Goal: Information Seeking & Learning: Learn about a topic

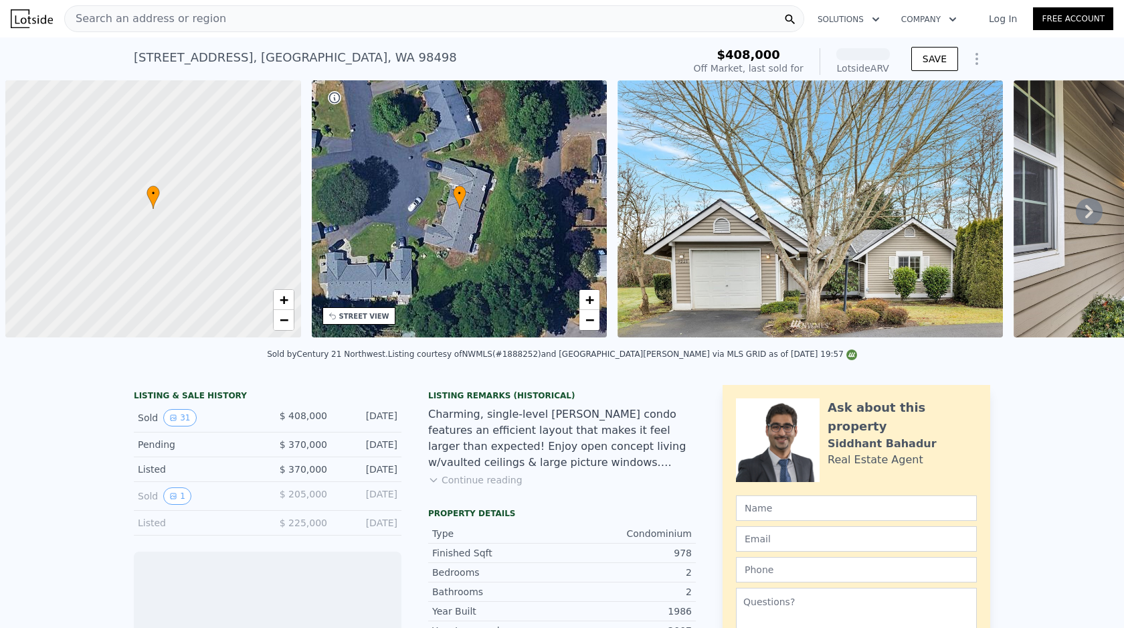
scroll to position [0, 5]
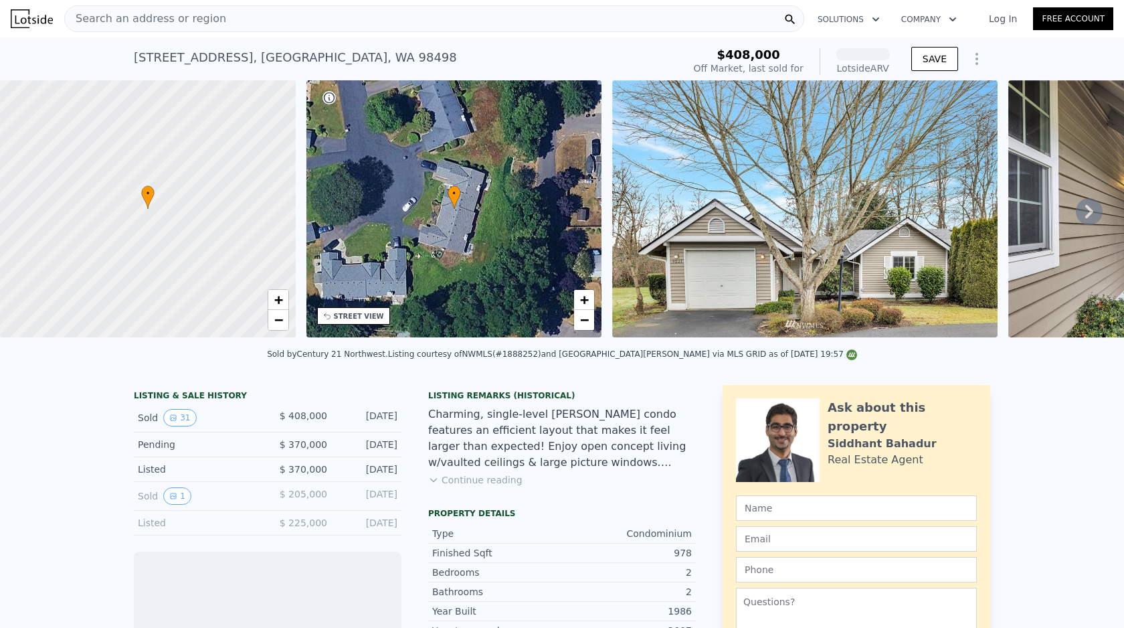
click at [322, 35] on nav "Search an address or region Solutions Company Open main menu Log In Free Account" at bounding box center [562, 18] width 1124 height 37
click at [357, 22] on div "Search an address or region" at bounding box center [434, 18] width 740 height 27
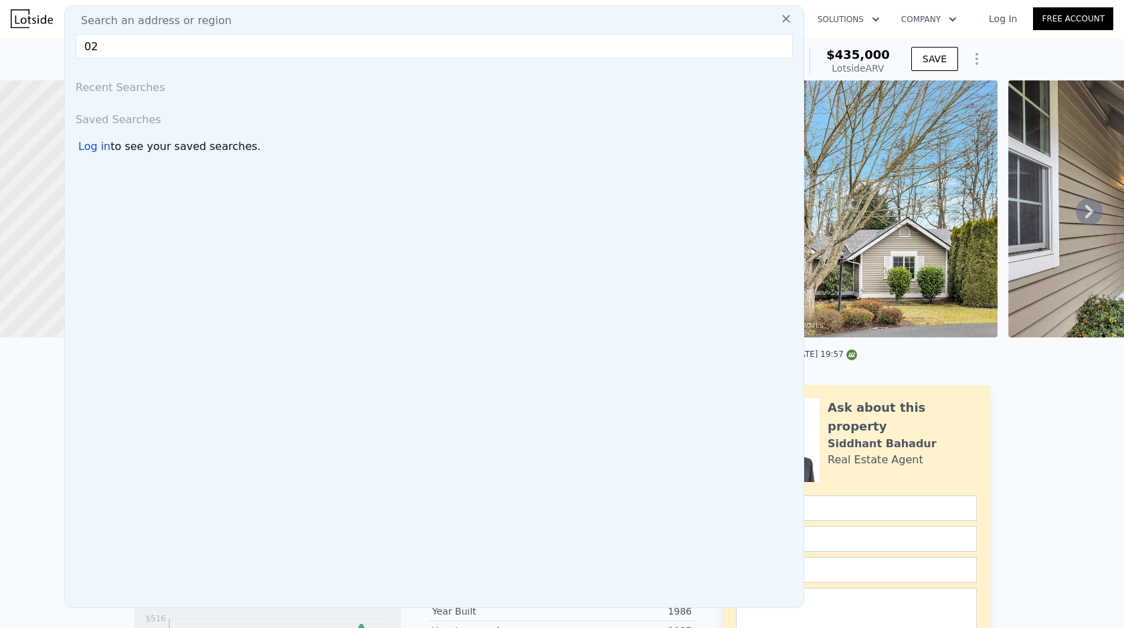
type input "0"
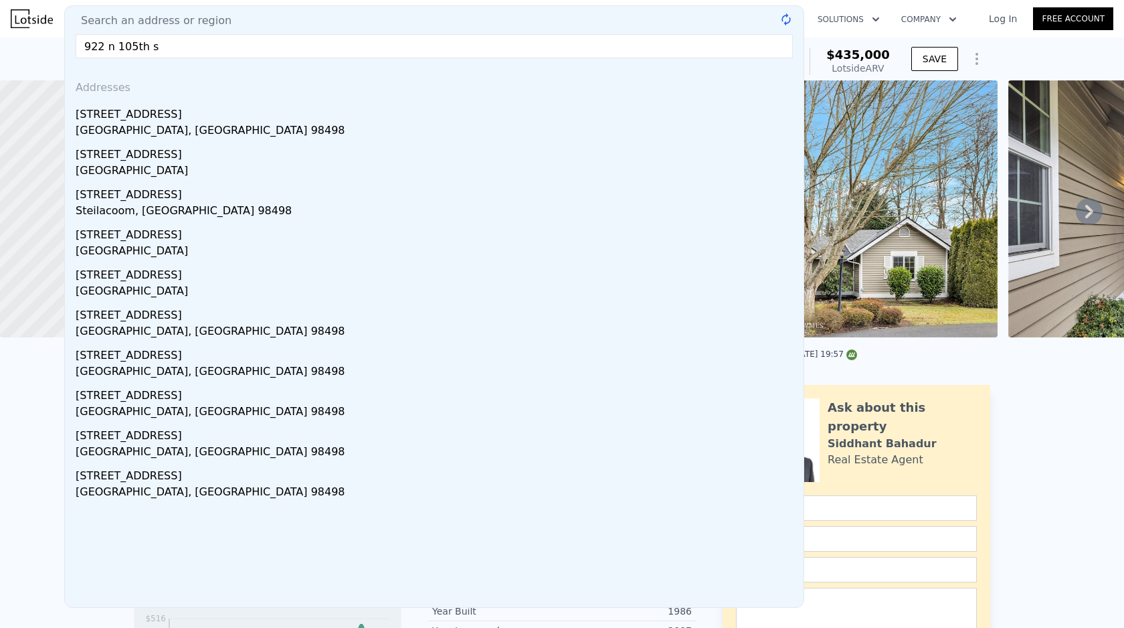
type input "[STREET_ADDRESS]"
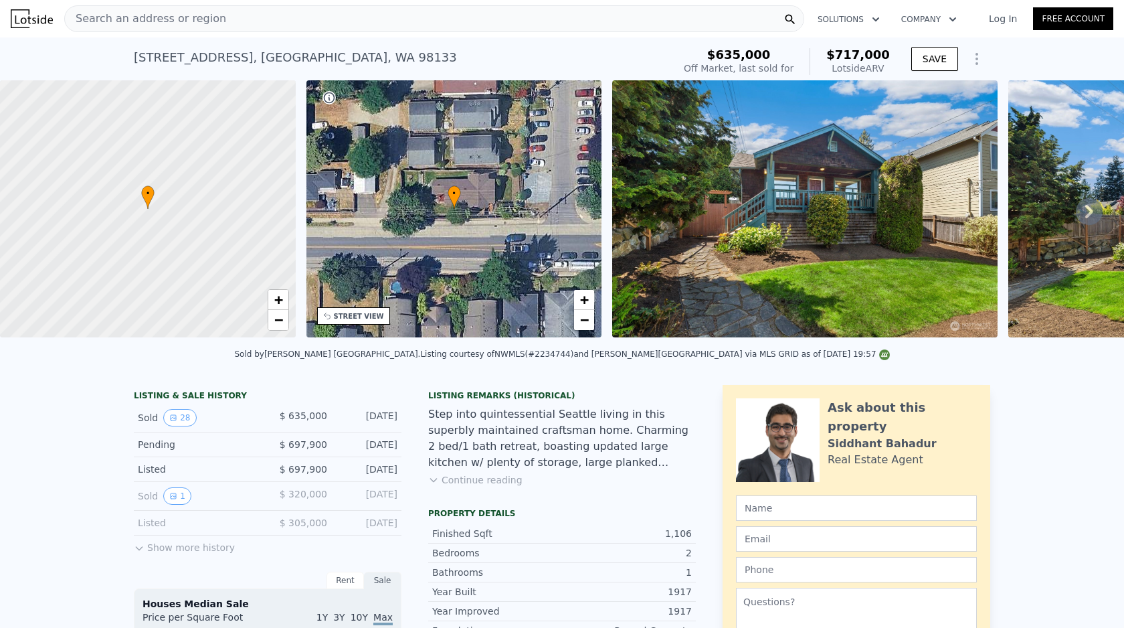
click at [977, 62] on icon "Show Options" at bounding box center [977, 59] width 16 height 16
click at [949, 94] on div "Edit Structure" at bounding box center [915, 93] width 150 height 27
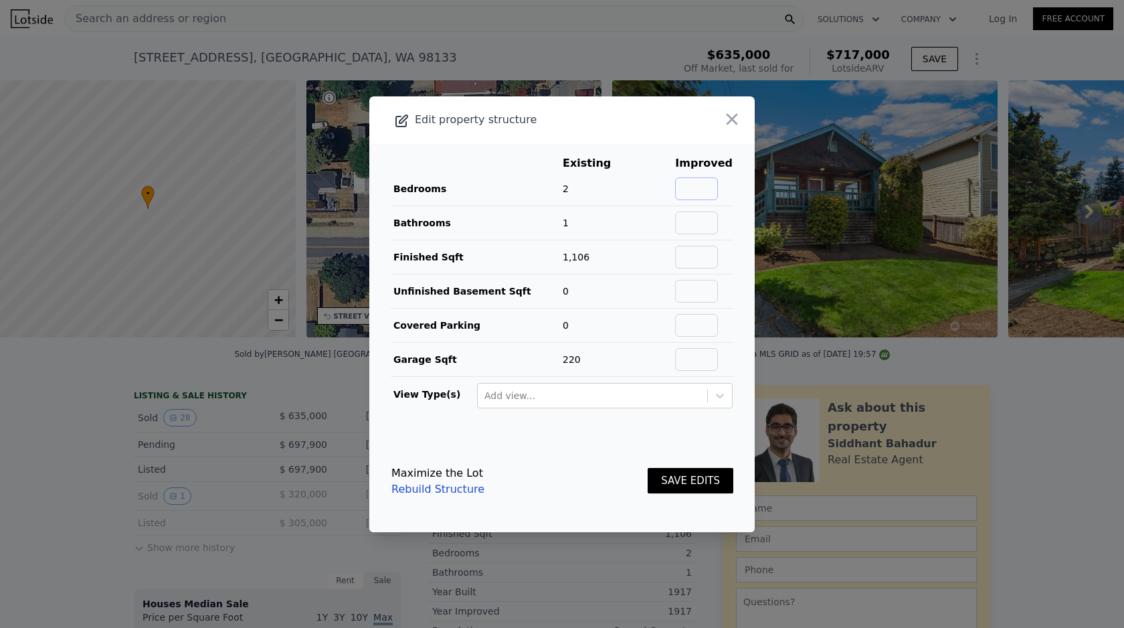
click at [704, 183] on input "text" at bounding box center [696, 188] width 43 height 23
type input "4"
click at [674, 163] on th at bounding box center [653, 163] width 43 height 17
click at [735, 121] on icon "button" at bounding box center [732, 118] width 11 height 11
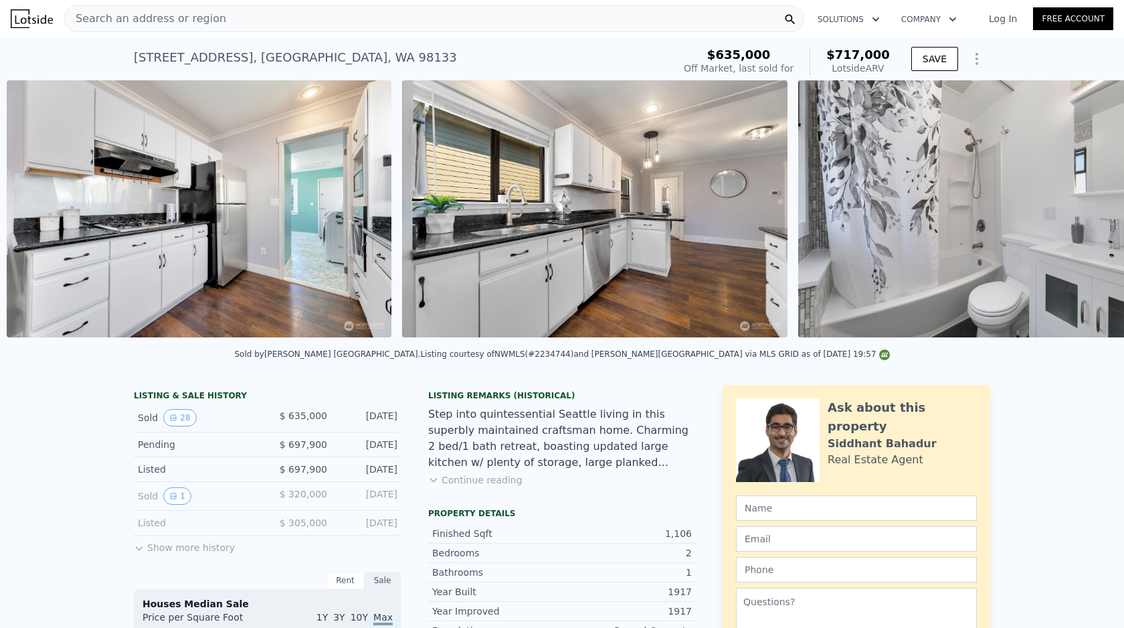
scroll to position [0, 4175]
click at [984, 56] on icon "Show Options" at bounding box center [977, 59] width 16 height 16
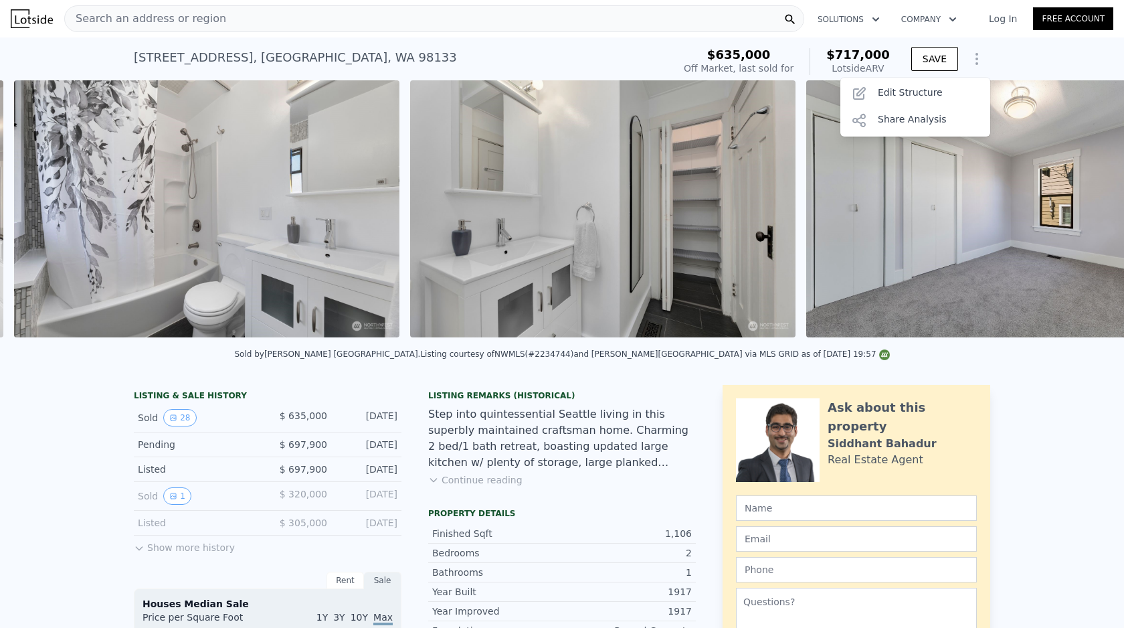
scroll to position [0, 4967]
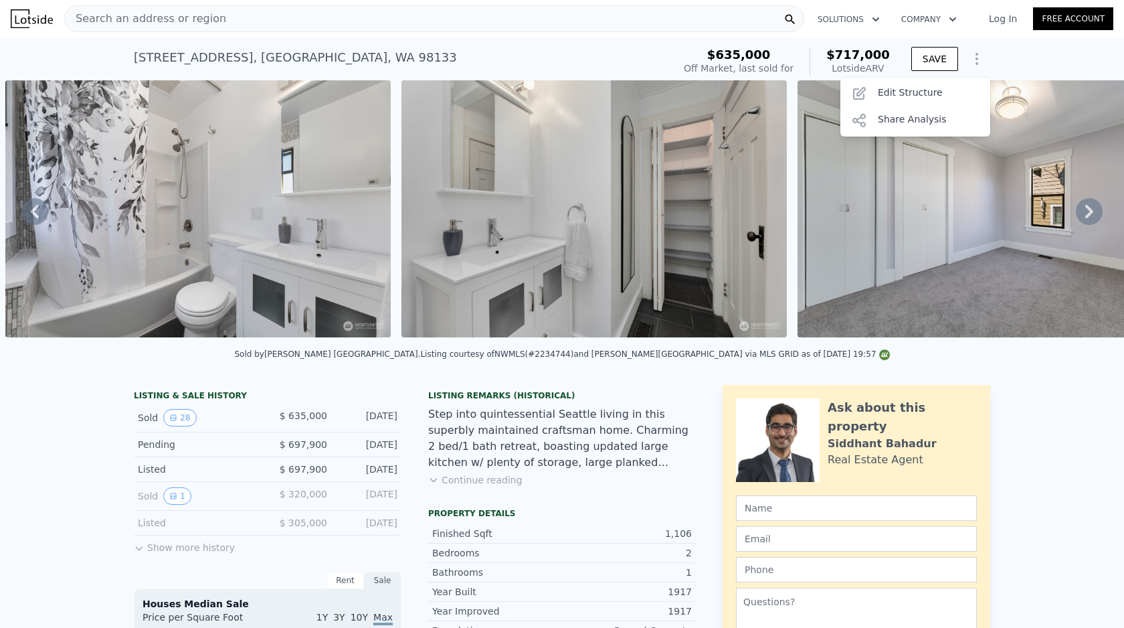
click at [294, 209] on img at bounding box center [197, 208] width 385 height 257
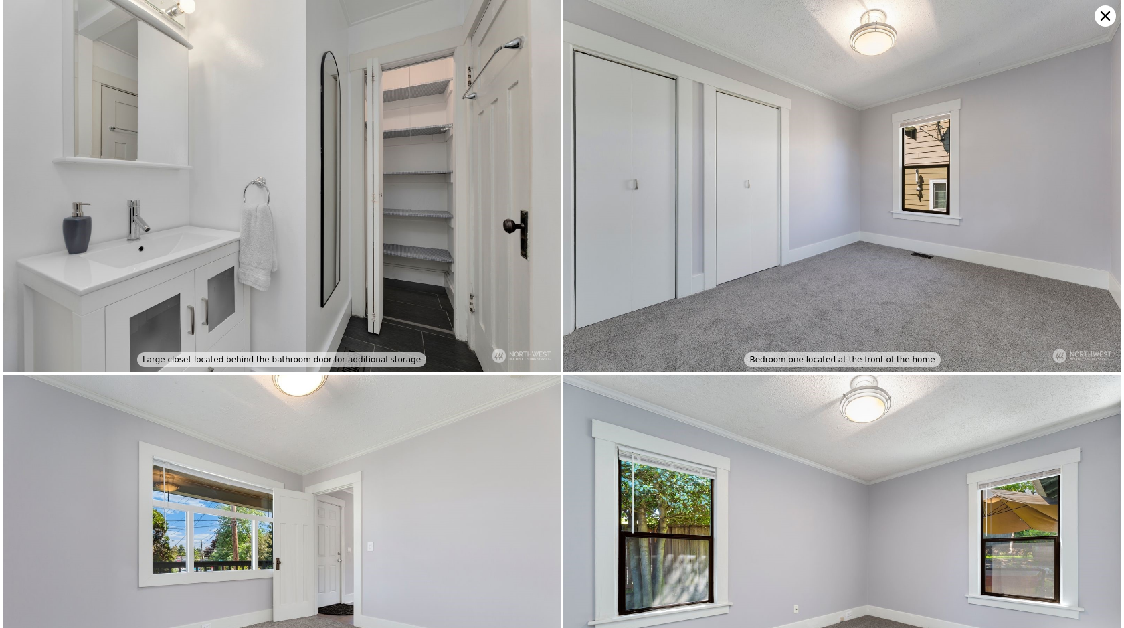
scroll to position [2253, 0]
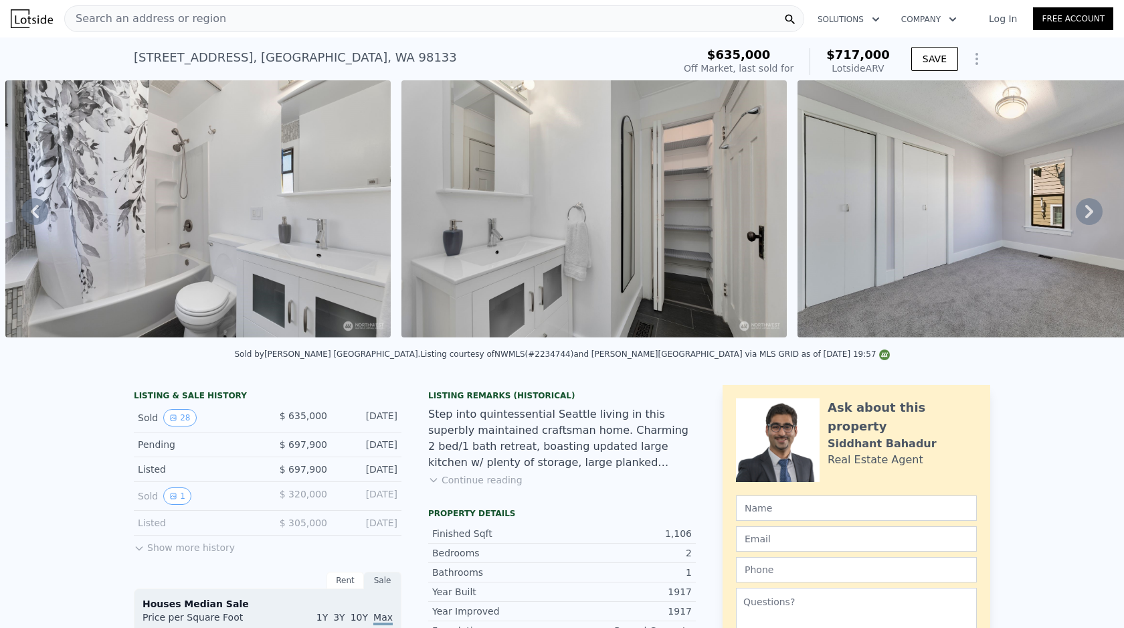
click at [975, 56] on icon "Show Options" at bounding box center [977, 59] width 16 height 16
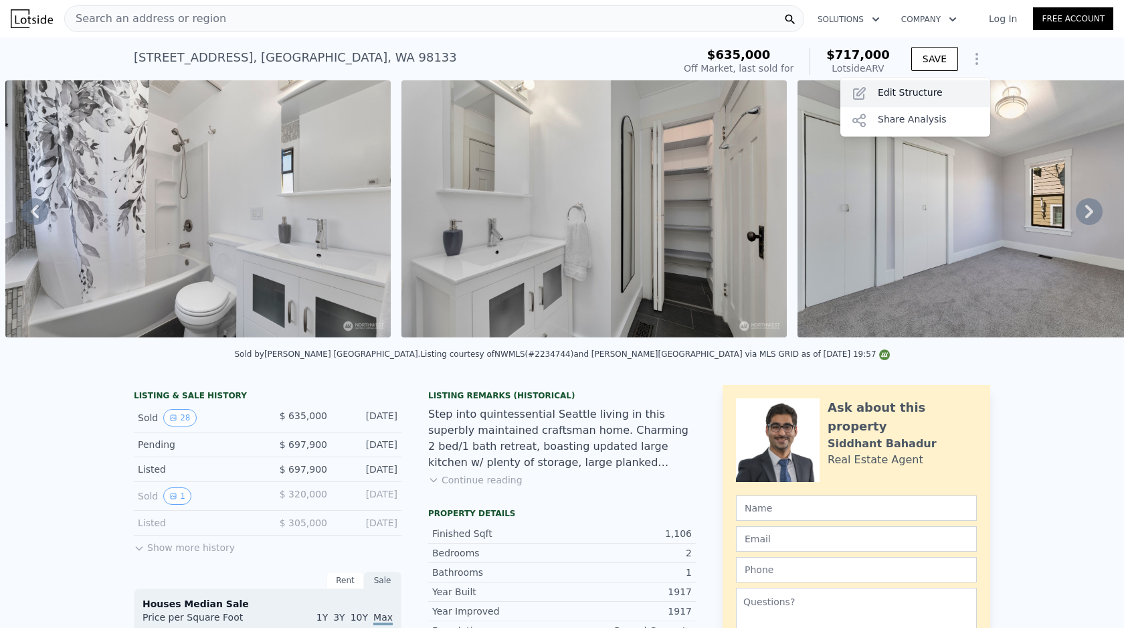
click at [941, 86] on div "Edit Structure" at bounding box center [915, 93] width 150 height 27
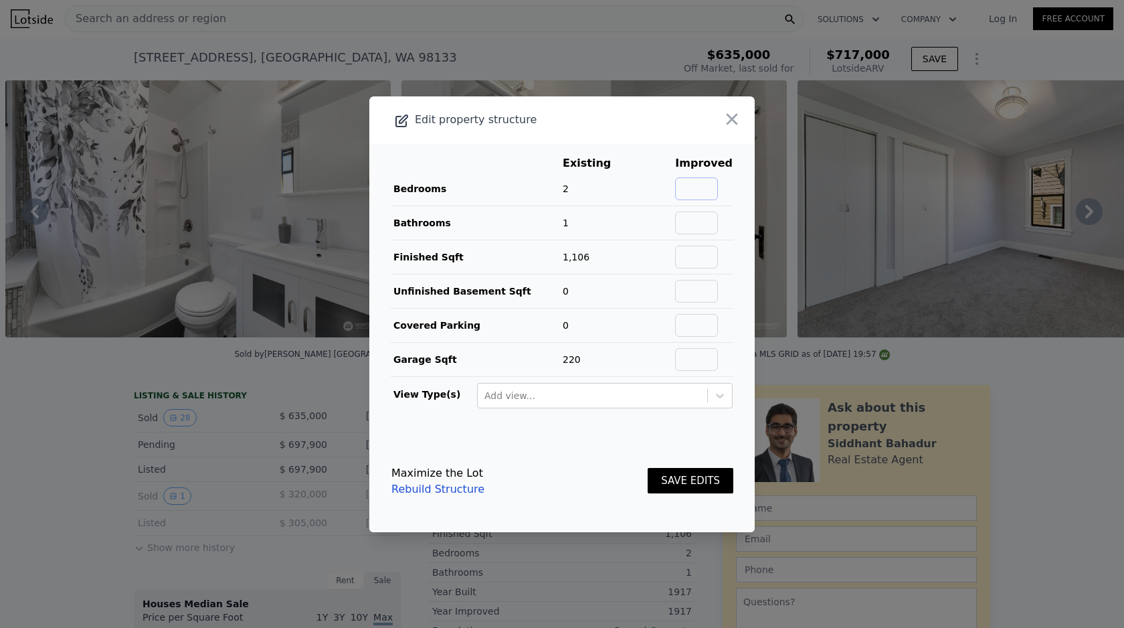
click at [694, 197] on input "text" at bounding box center [696, 188] width 43 height 23
type input "3"
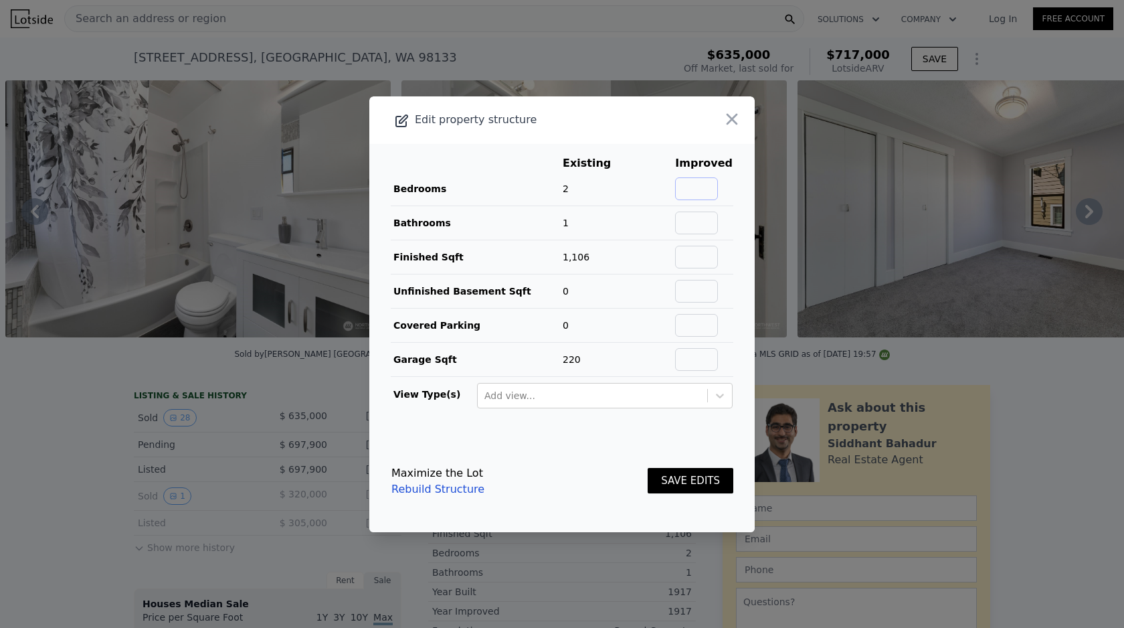
click at [694, 197] on input "text" at bounding box center [696, 188] width 43 height 23
type input "4"
click at [695, 221] on input "text" at bounding box center [696, 222] width 43 height 23
type input "3"
click at [729, 252] on td at bounding box center [703, 257] width 59 height 34
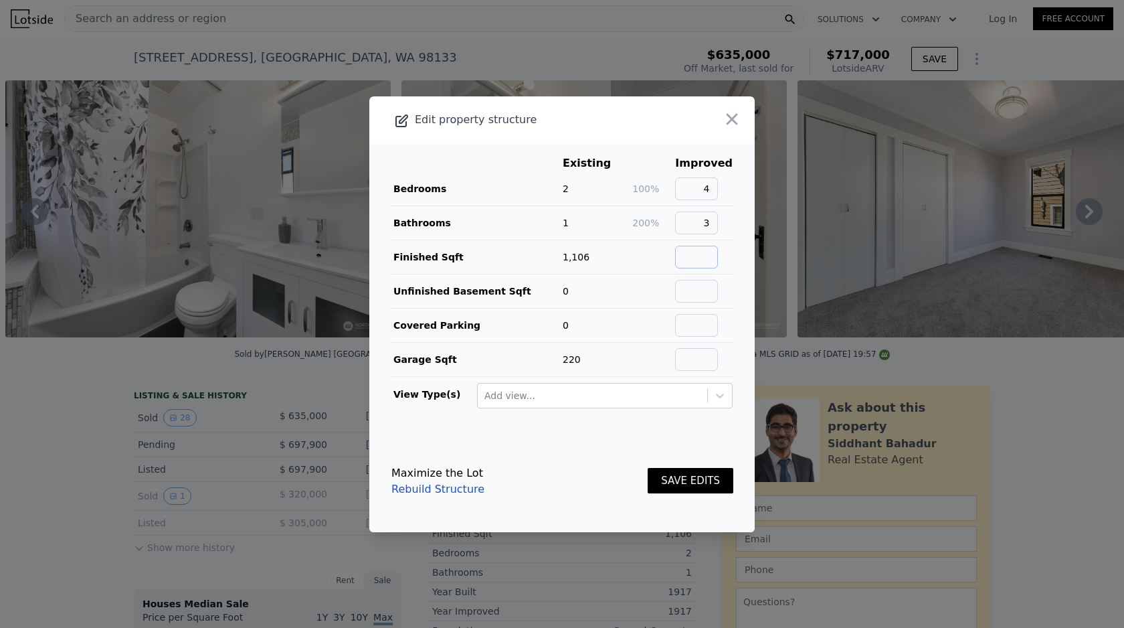
click at [697, 254] on input "text" at bounding box center [696, 257] width 43 height 23
type input "1865"
type input "0"
click at [700, 488] on button "SAVE EDITS" at bounding box center [691, 481] width 86 height 26
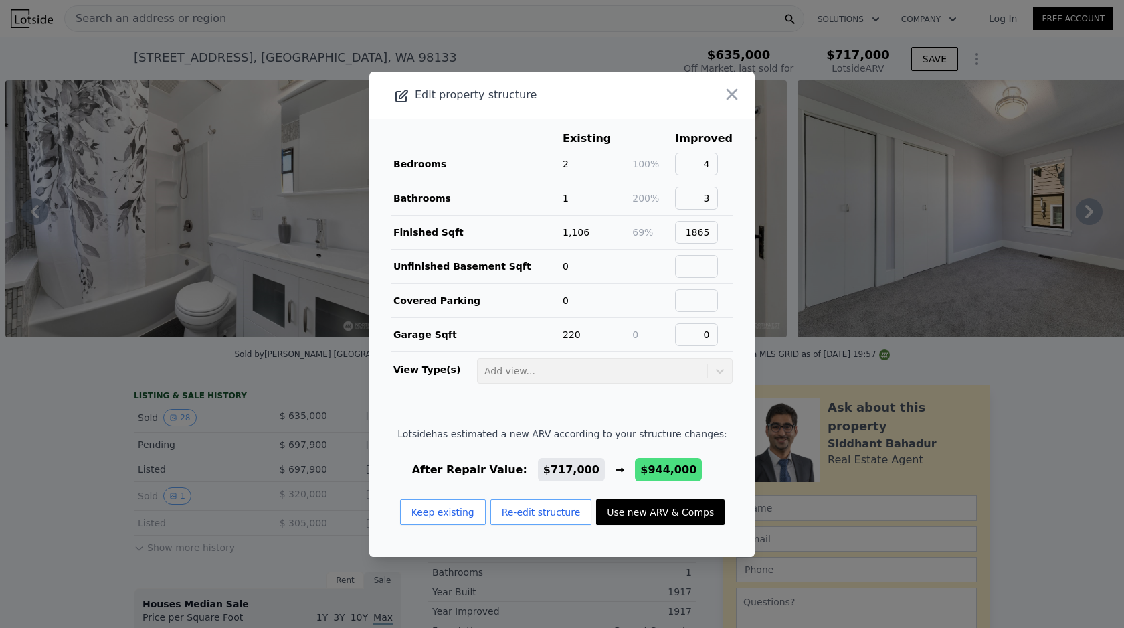
click at [670, 512] on button "Use new ARV & Comps" at bounding box center [660, 511] width 128 height 25
type input "2.5"
type input "1350"
type input "2510"
type input "3777"
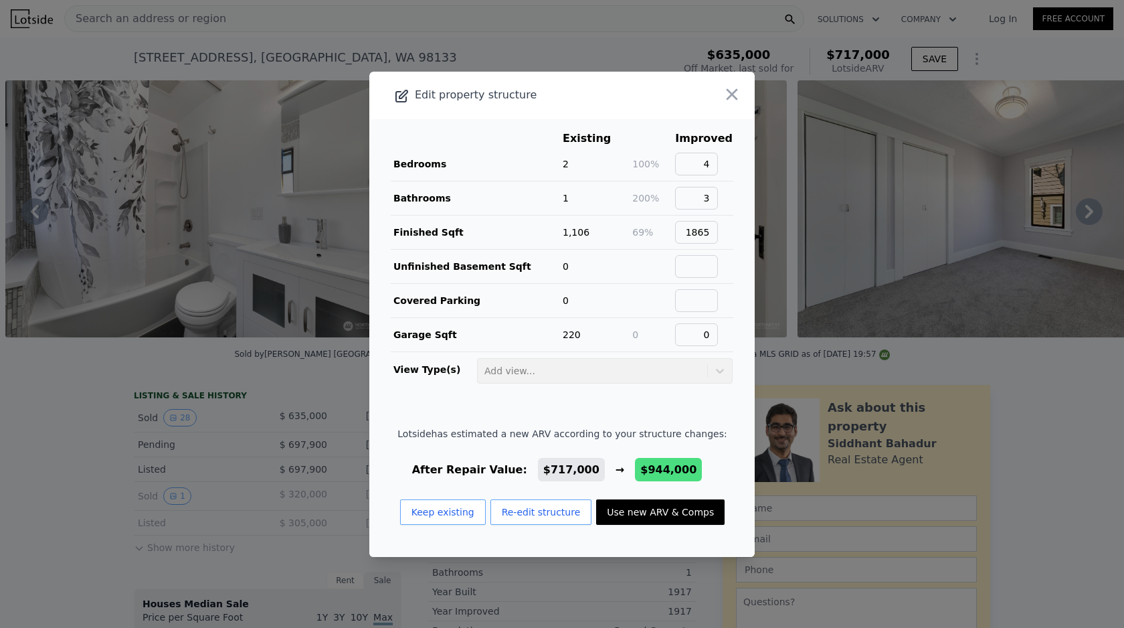
type input "7627"
checkbox input "false"
checkbox input "true"
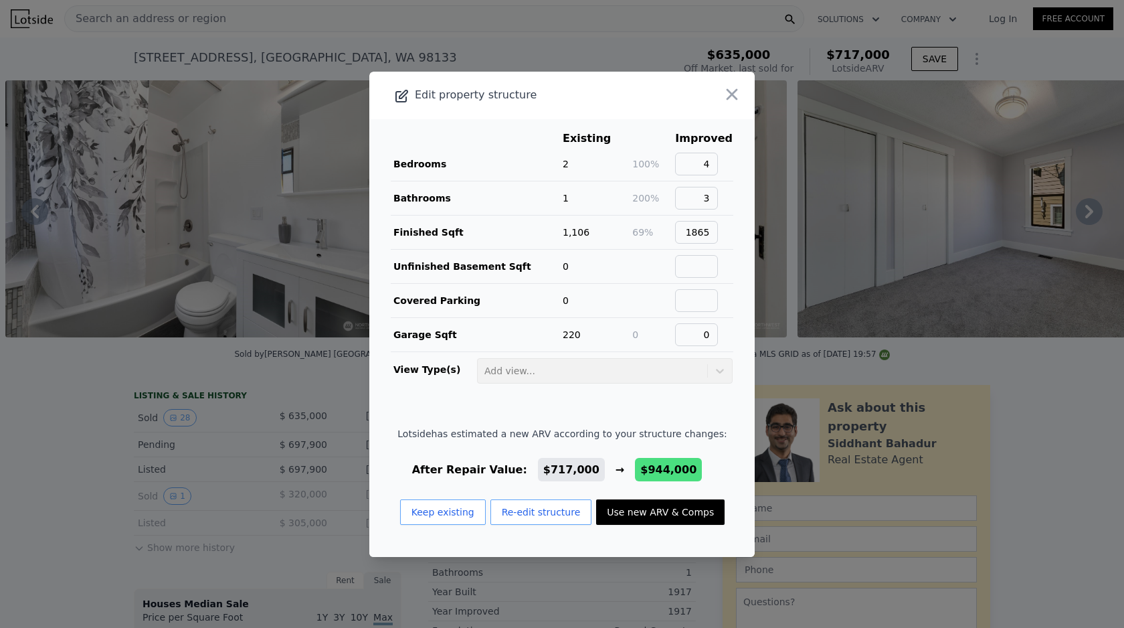
type input "$ 944,000"
type input "$ 195,012"
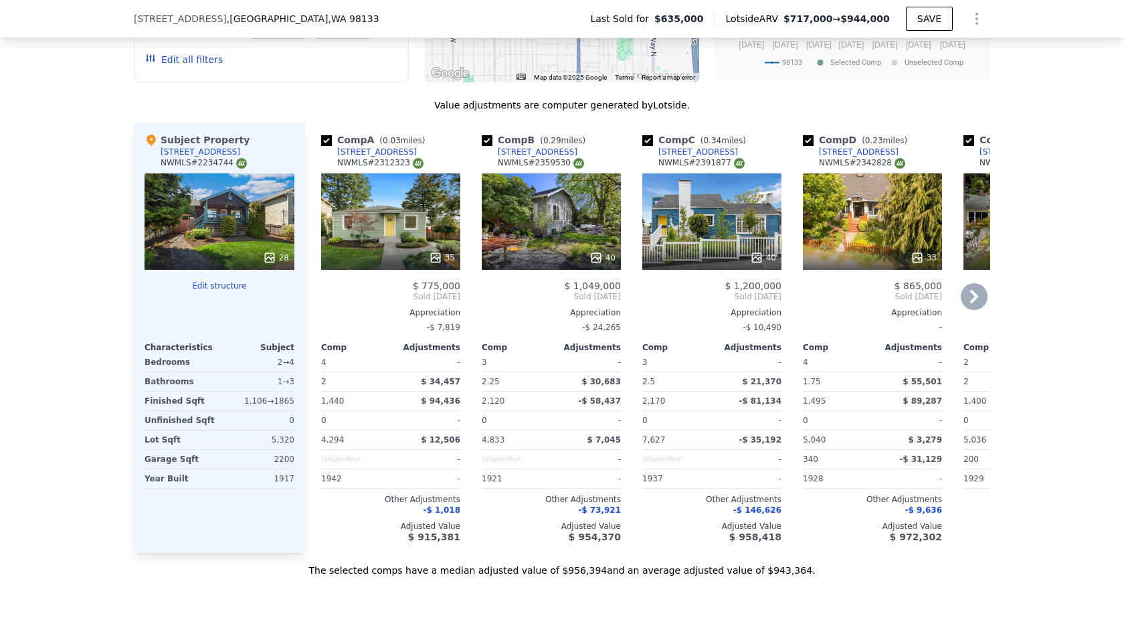
click at [685, 242] on div "40" at bounding box center [711, 221] width 139 height 96
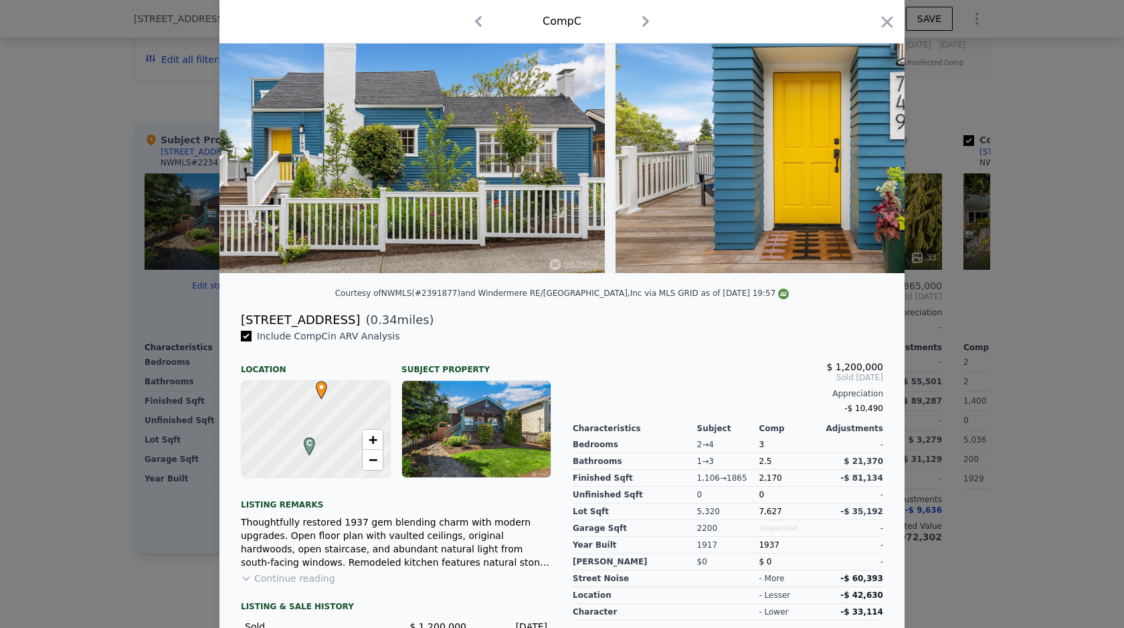
scroll to position [62, 0]
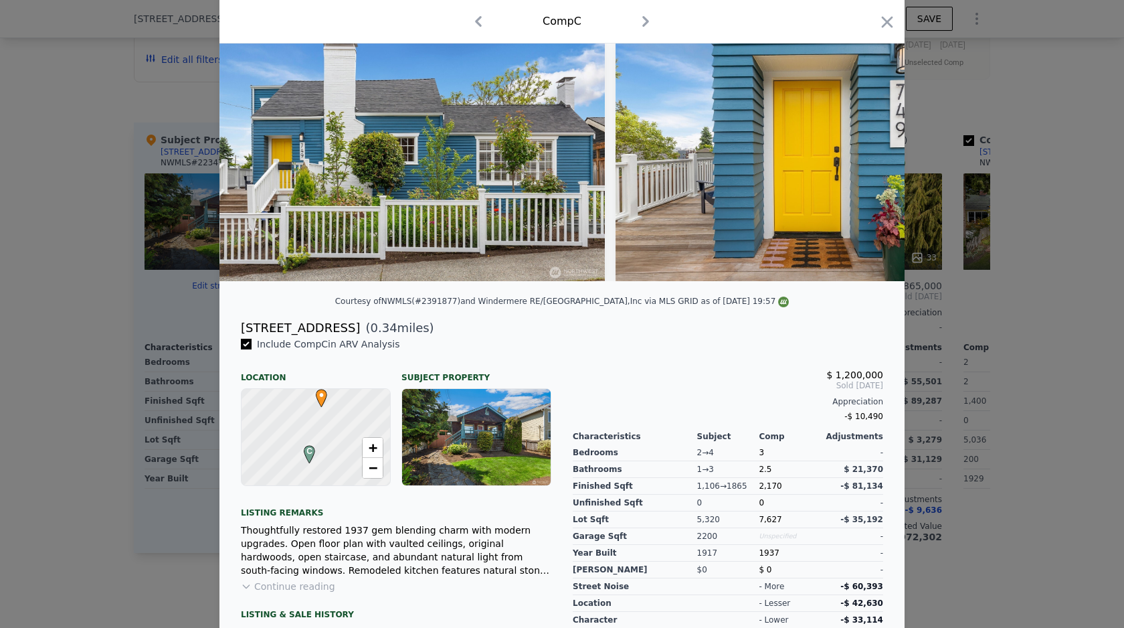
click at [999, 246] on div at bounding box center [562, 314] width 1124 height 628
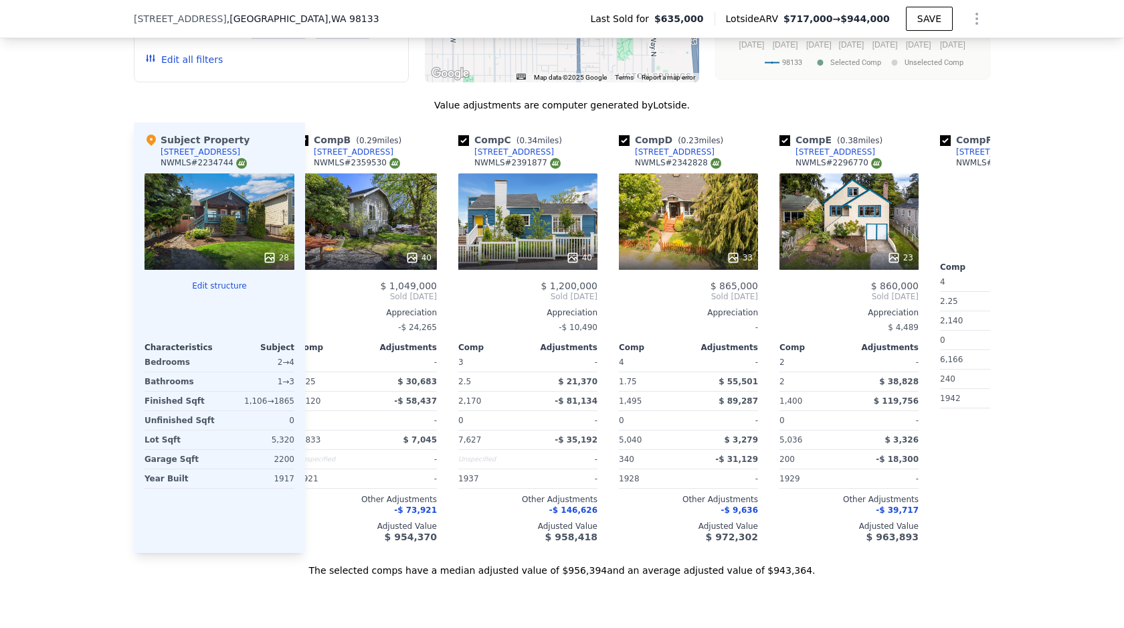
scroll to position [0, 259]
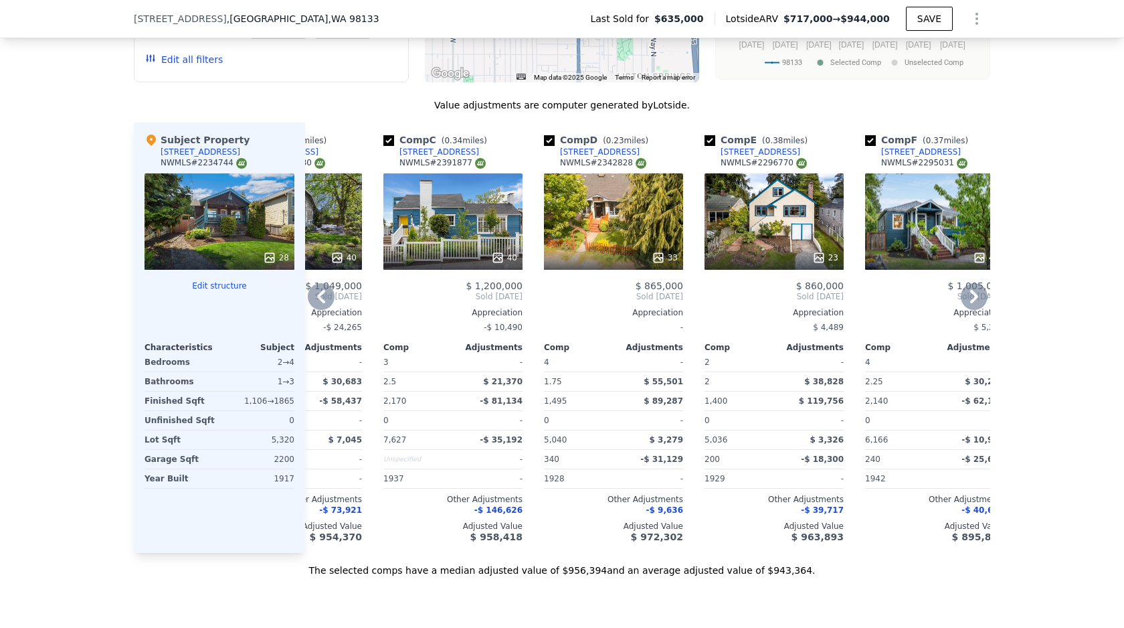
click at [616, 219] on div "33" at bounding box center [613, 221] width 139 height 96
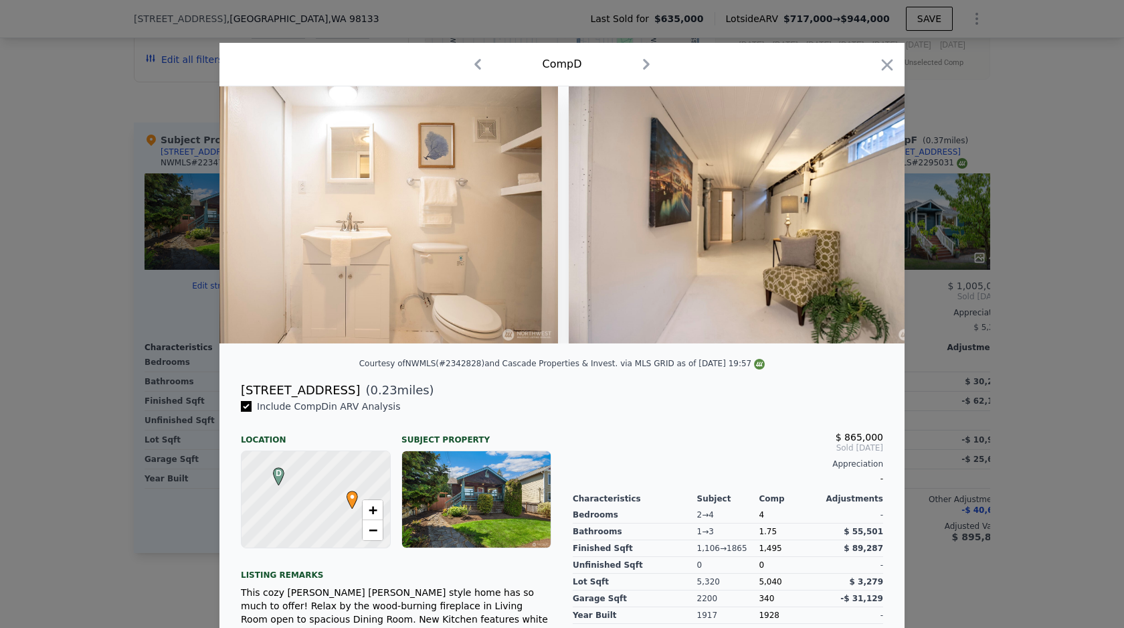
scroll to position [0, 5996]
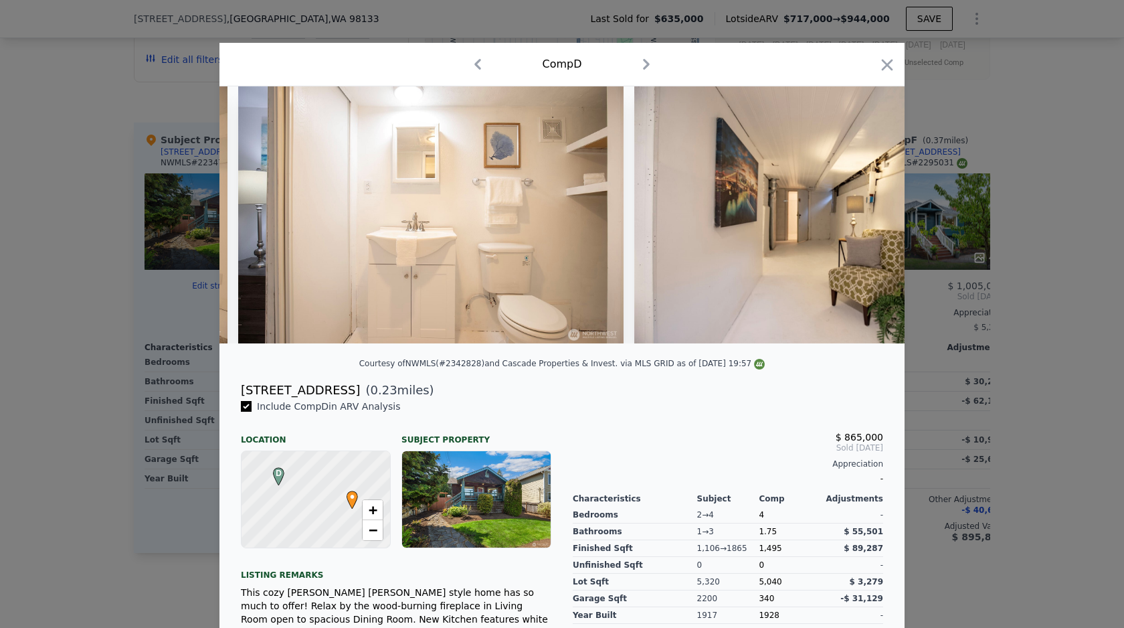
click at [1103, 240] on div at bounding box center [562, 314] width 1124 height 628
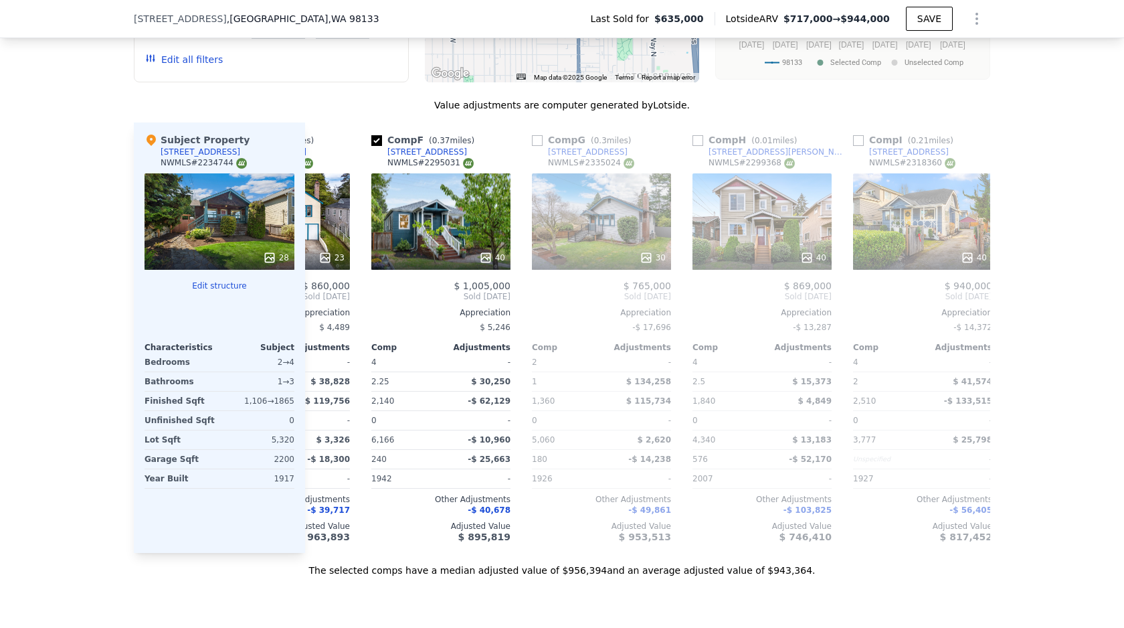
scroll to position [0, 760]
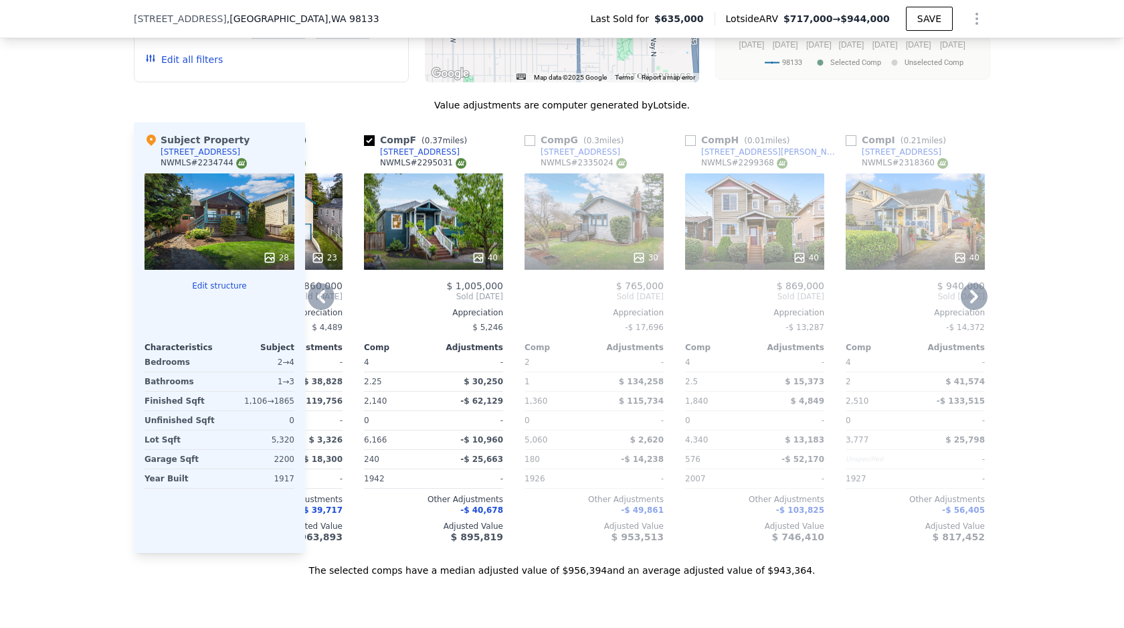
click at [759, 262] on div "40" at bounding box center [755, 257] width 128 height 13
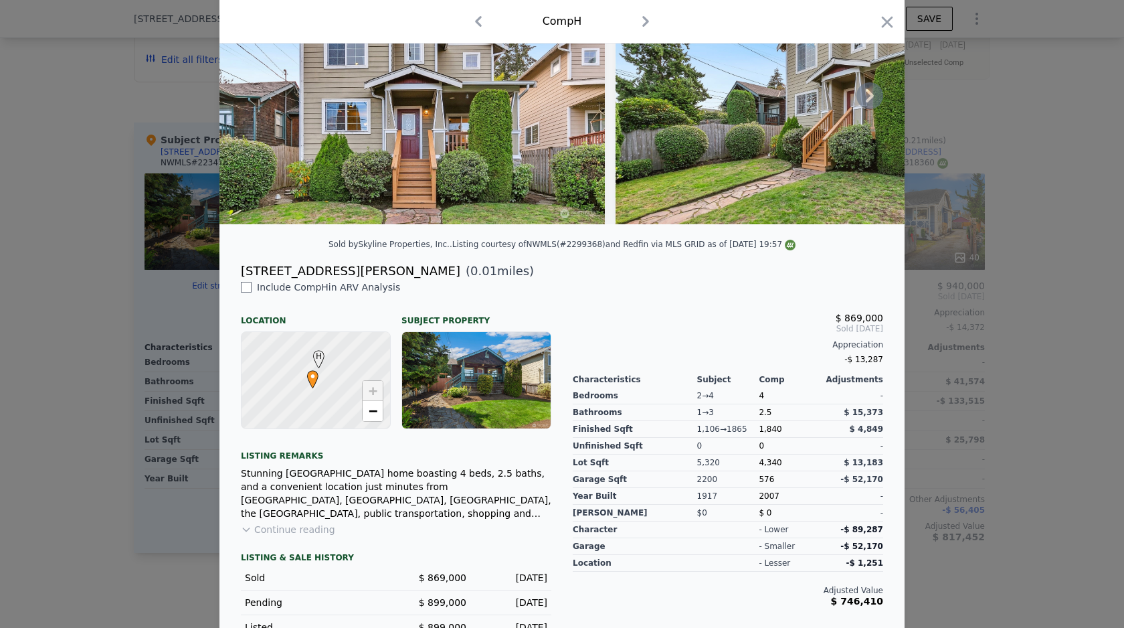
scroll to position [142, 0]
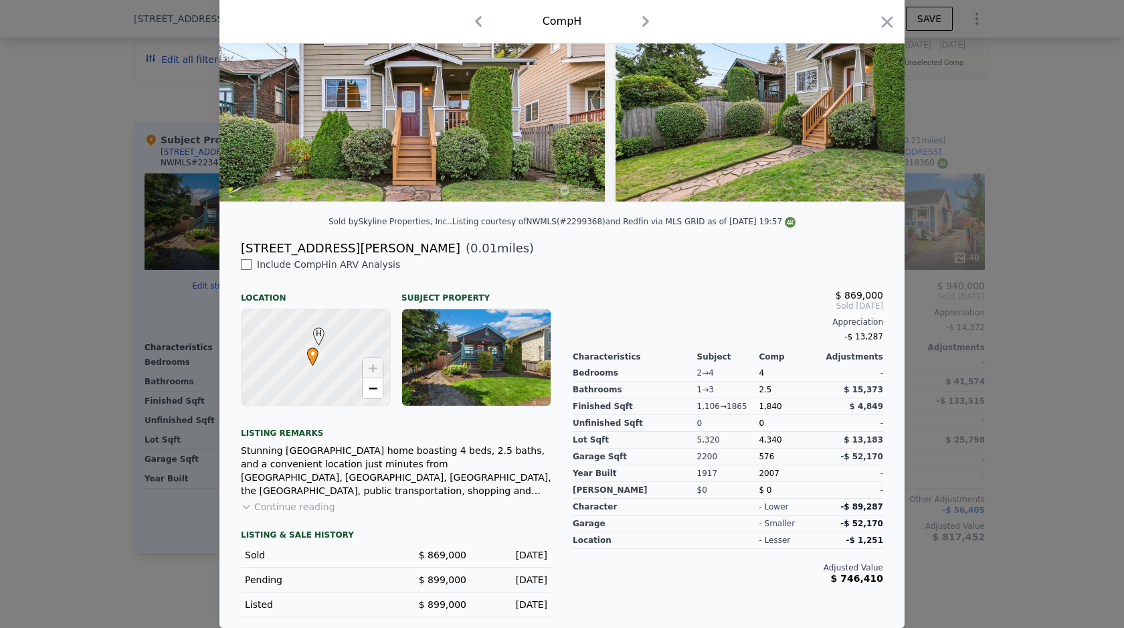
click at [1038, 341] on div at bounding box center [562, 314] width 1124 height 628
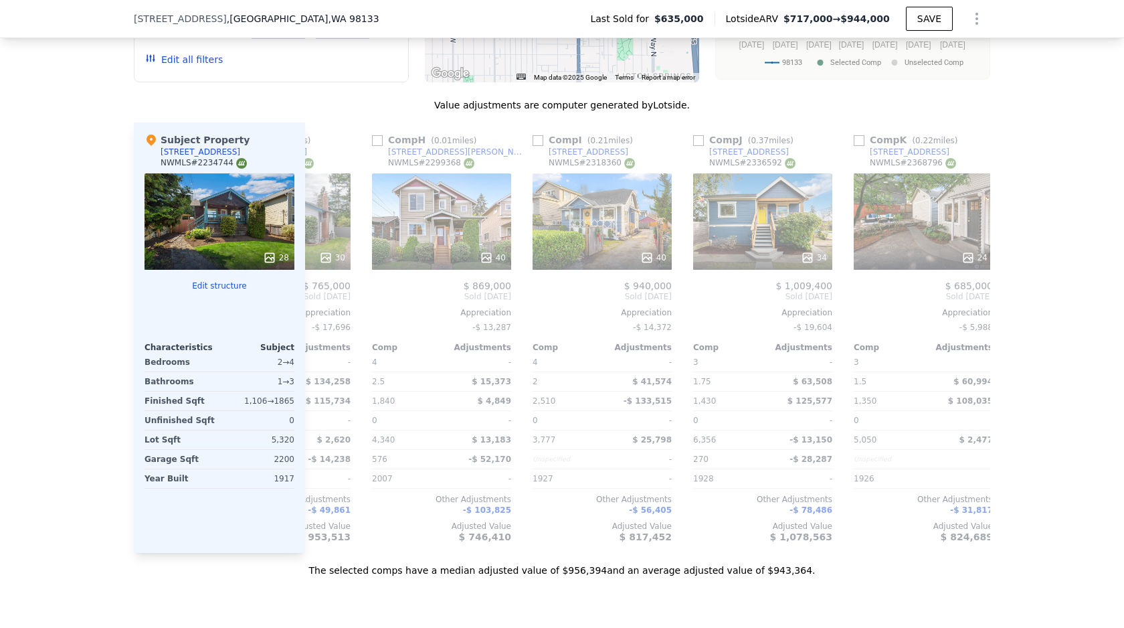
scroll to position [0, 1075]
click at [780, 263] on div "34" at bounding box center [761, 257] width 128 height 13
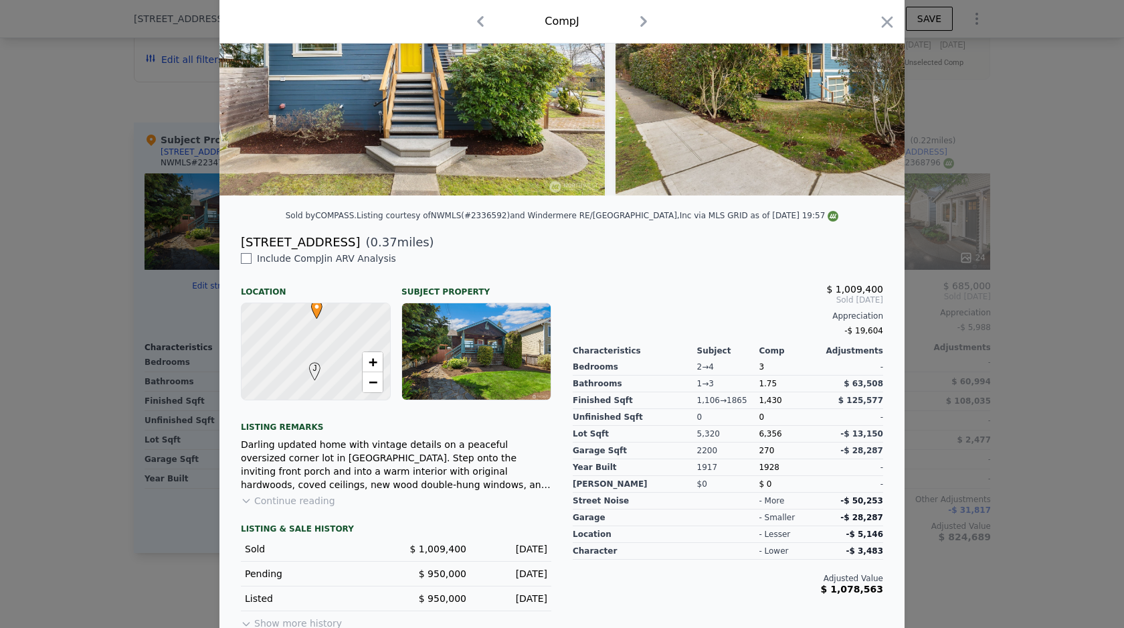
scroll to position [155, 0]
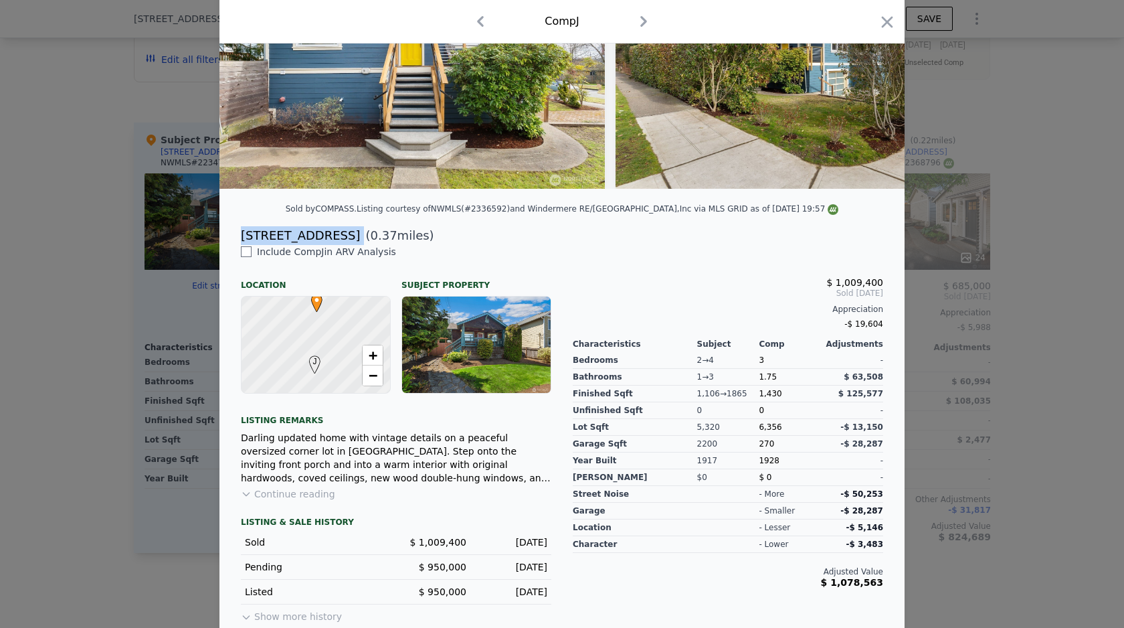
drag, startPoint x: 347, startPoint y: 235, endPoint x: 228, endPoint y: 235, distance: 119.1
click at [228, 235] on div "[STREET_ADDRESS] ( 0.37 miles)" at bounding box center [561, 235] width 685 height 19
copy div "[STREET_ADDRESS]"
type input "2"
type input "900"
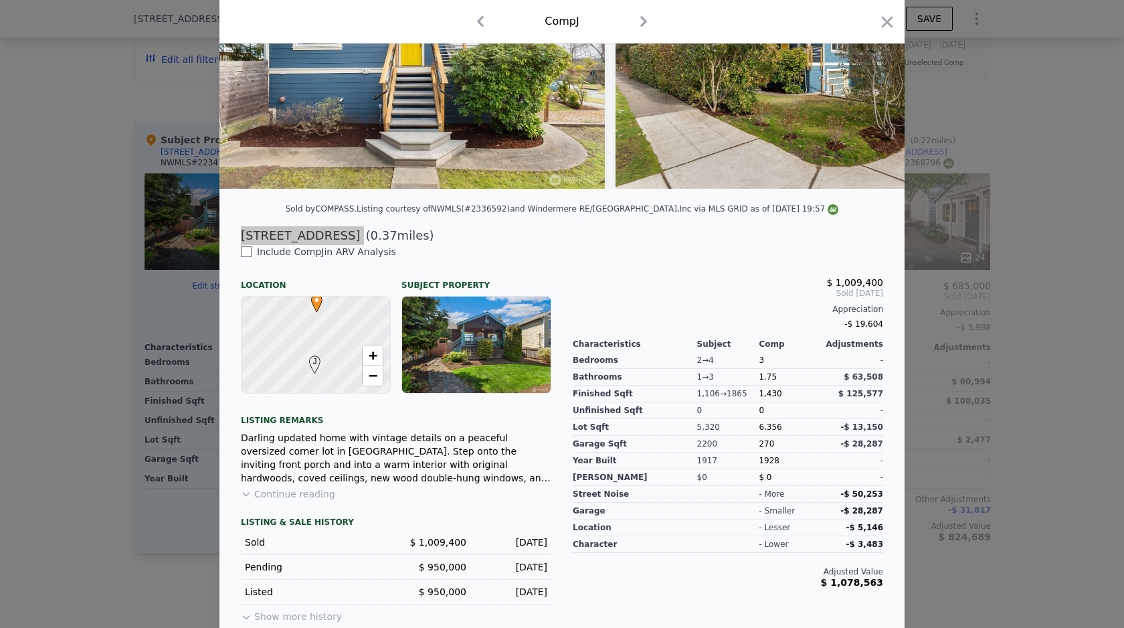
type input "1440"
type input "3844"
type input "7440"
checkbox input "false"
type input "$ 717,000"
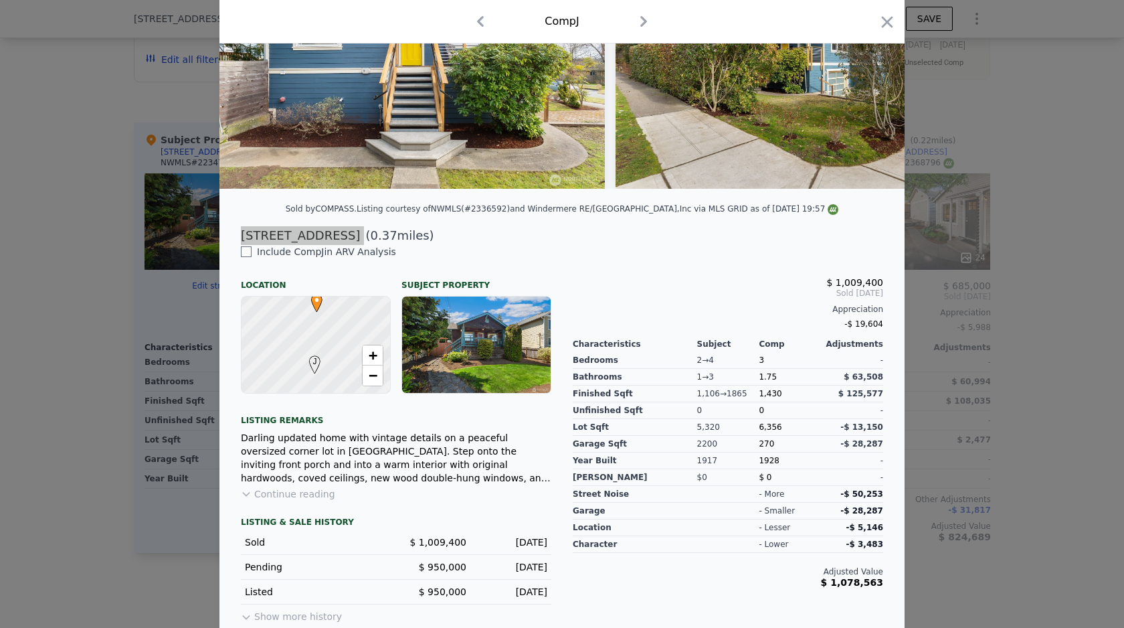
type input "-$ 15,388"
checkbox input "false"
checkbox input "true"
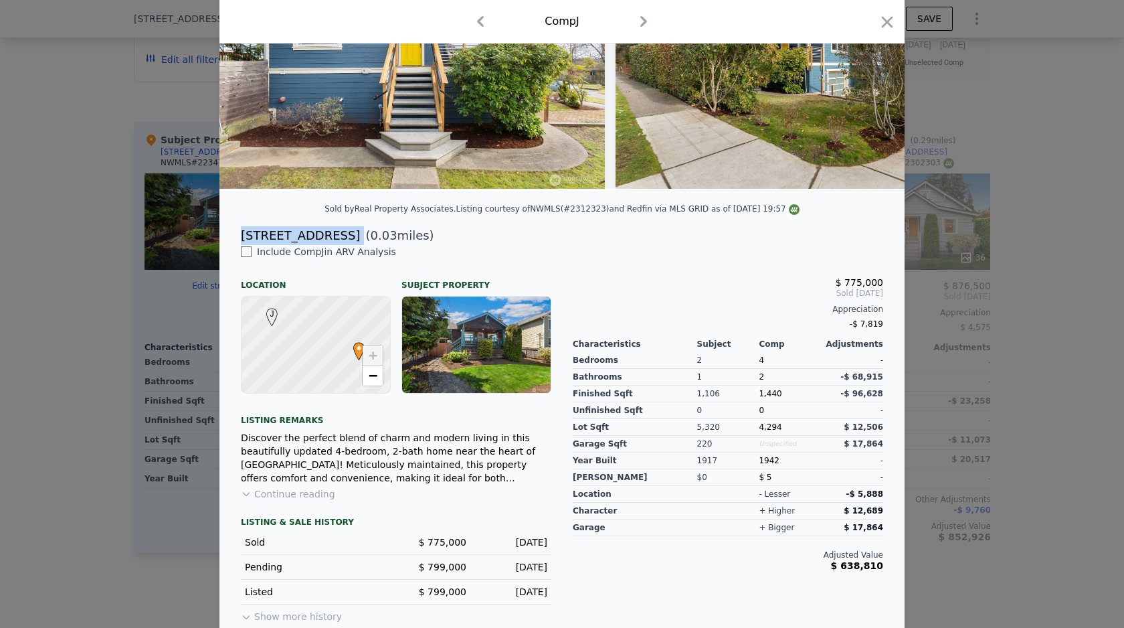
click at [954, 244] on div at bounding box center [562, 314] width 1124 height 628
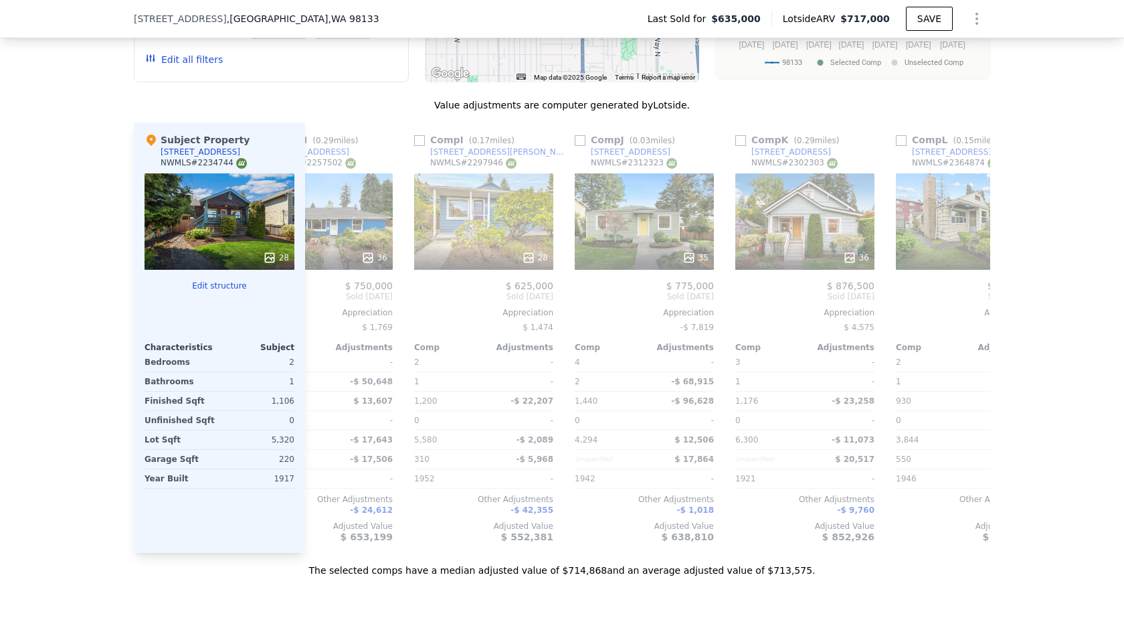
scroll to position [0, 1274]
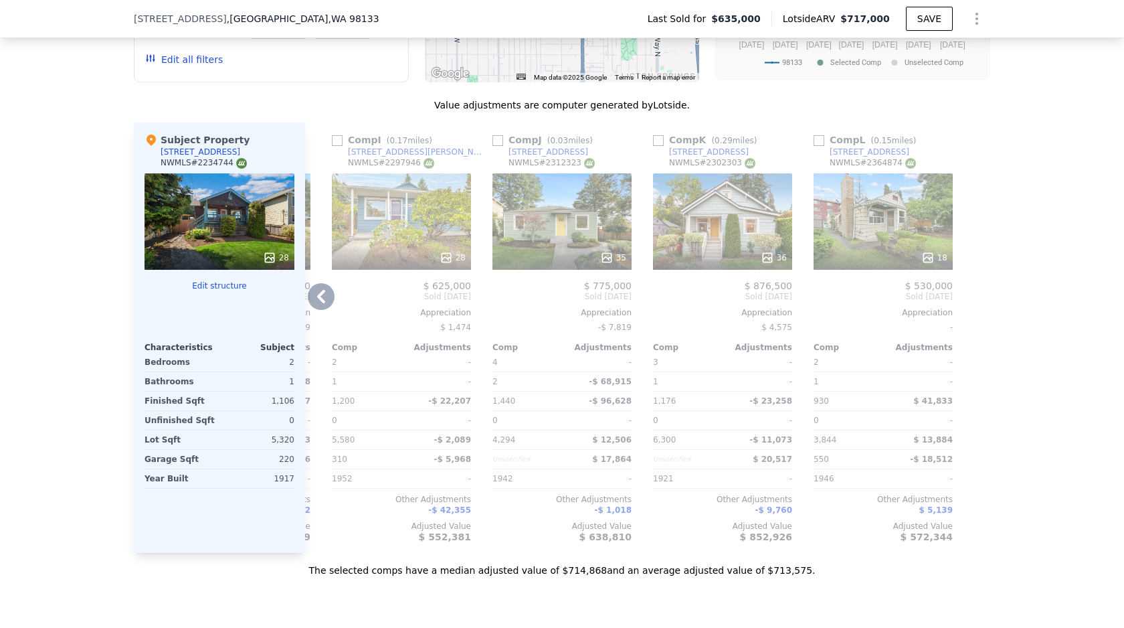
click at [857, 244] on div "18" at bounding box center [883, 221] width 139 height 96
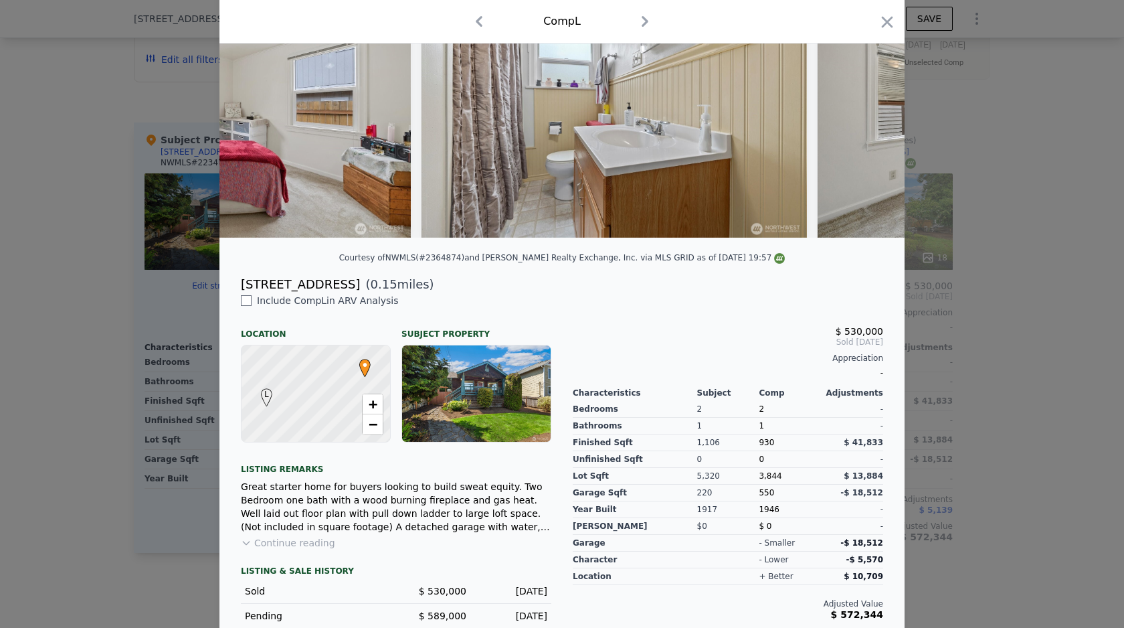
scroll to position [211, 0]
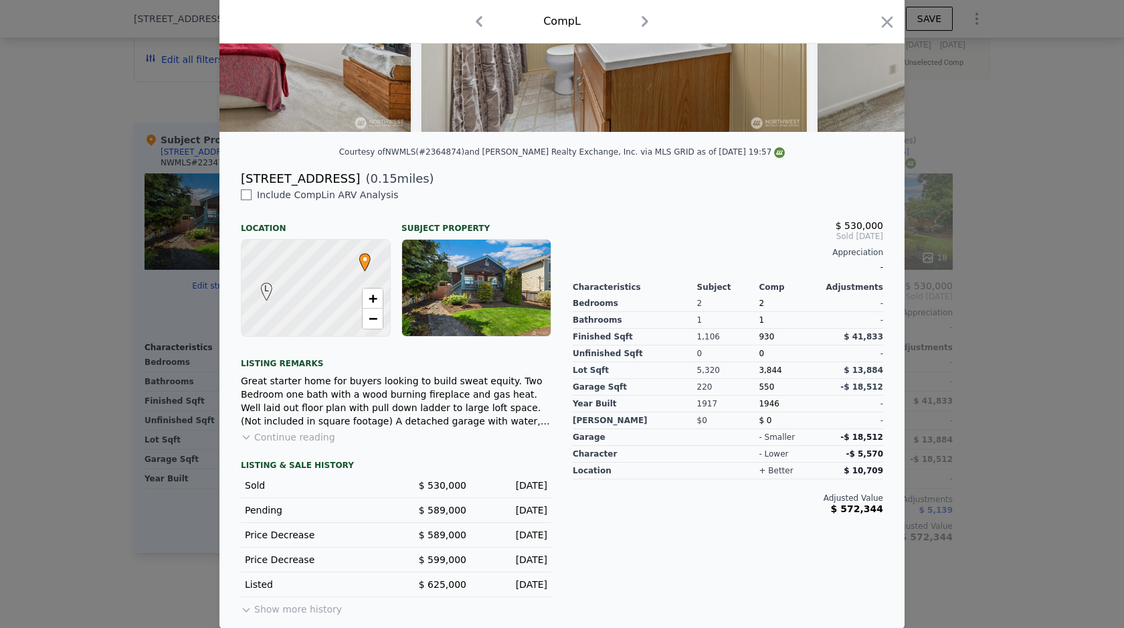
click at [328, 598] on button "Show more history" at bounding box center [291, 606] width 101 height 19
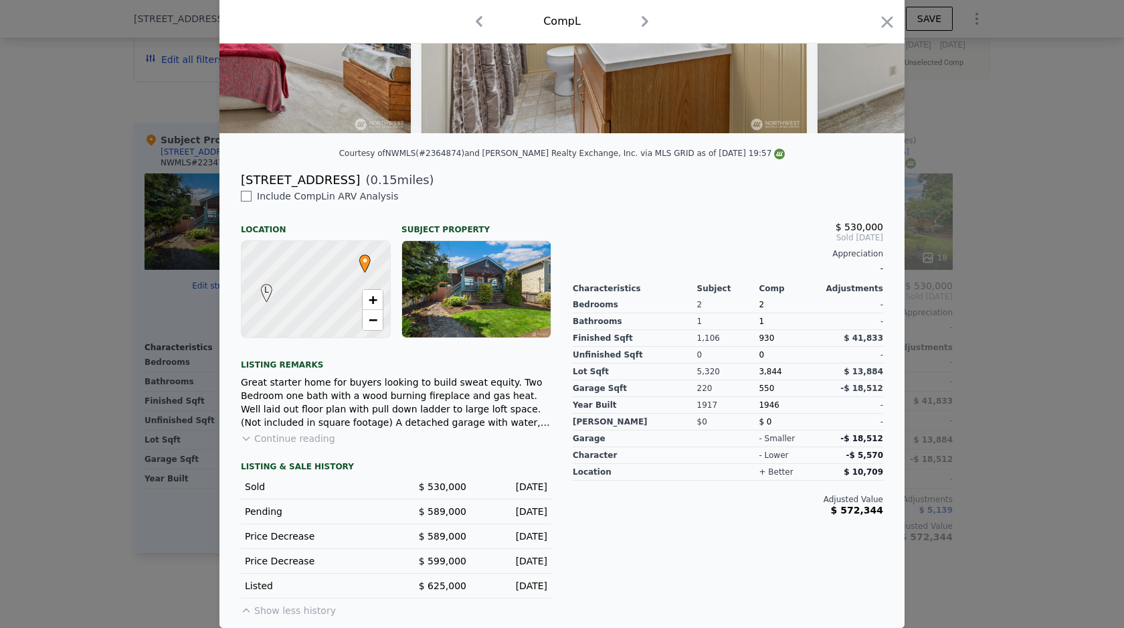
scroll to position [210, 0]
click at [325, 608] on button "Show less history" at bounding box center [288, 607] width 95 height 19
click at [370, 305] on span "+" at bounding box center [373, 299] width 9 height 17
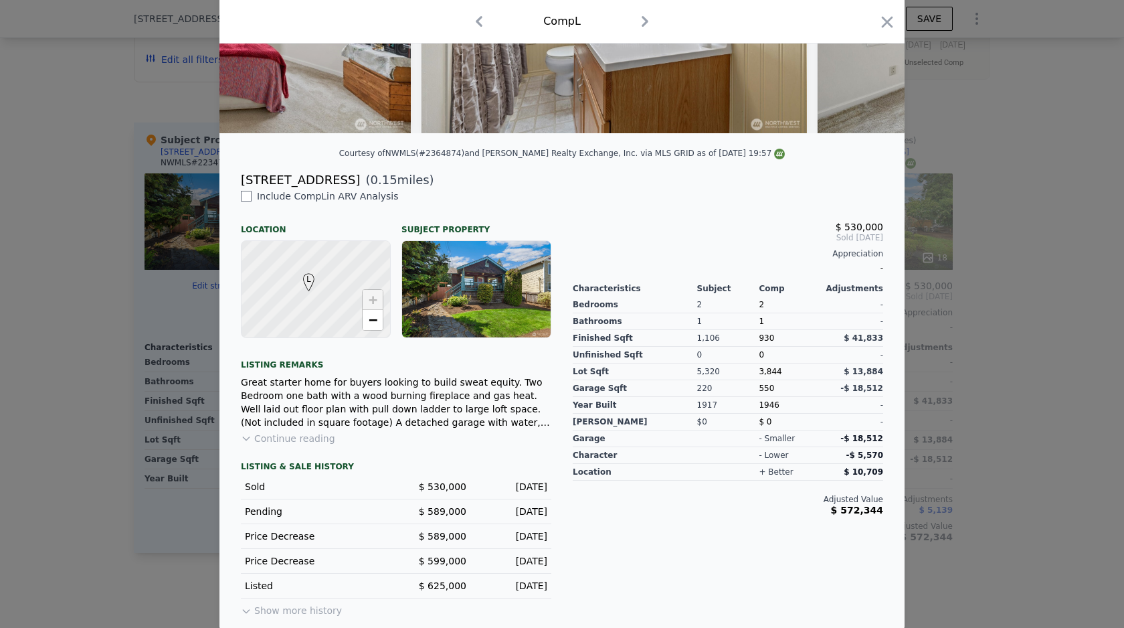
drag, startPoint x: 288, startPoint y: 300, endPoint x: 476, endPoint y: 246, distance: 196.3
click at [476, 246] on div "L • + −" at bounding box center [396, 289] width 310 height 98
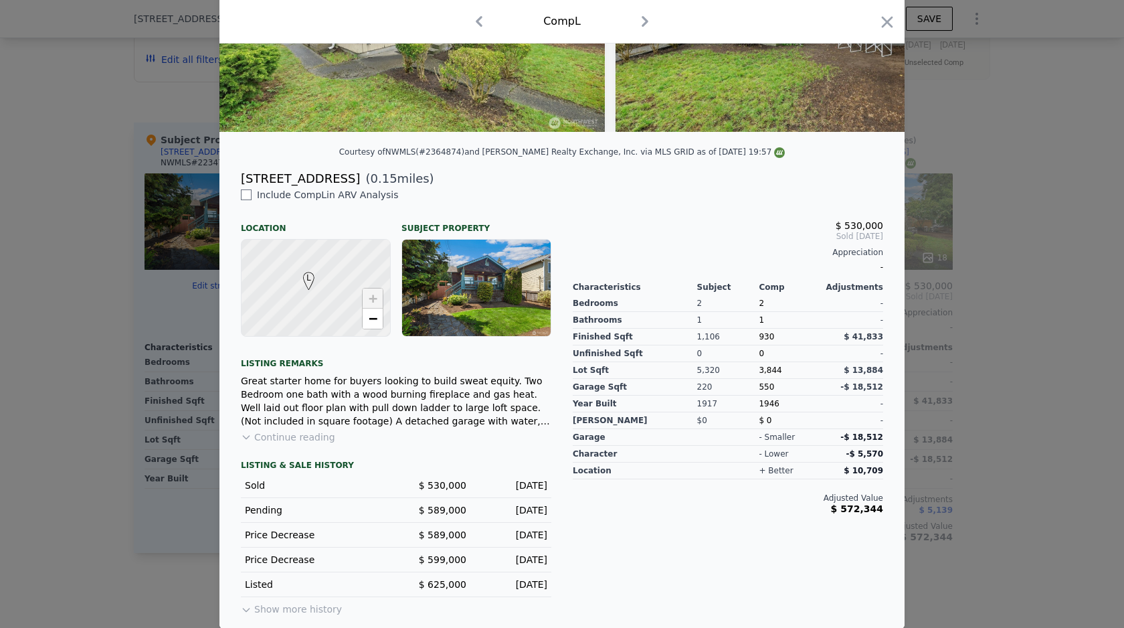
scroll to position [179, 0]
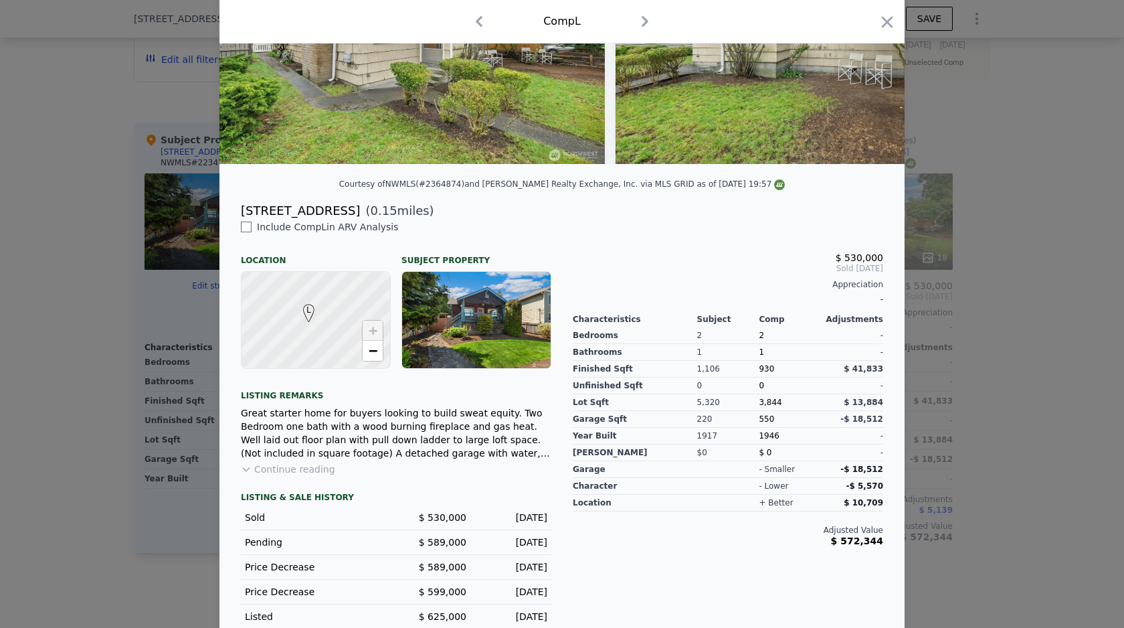
click at [280, 203] on div "[STREET_ADDRESS]" at bounding box center [300, 210] width 119 height 19
copy div "[STREET_ADDRESS]"
click at [948, 146] on div at bounding box center [562, 314] width 1124 height 628
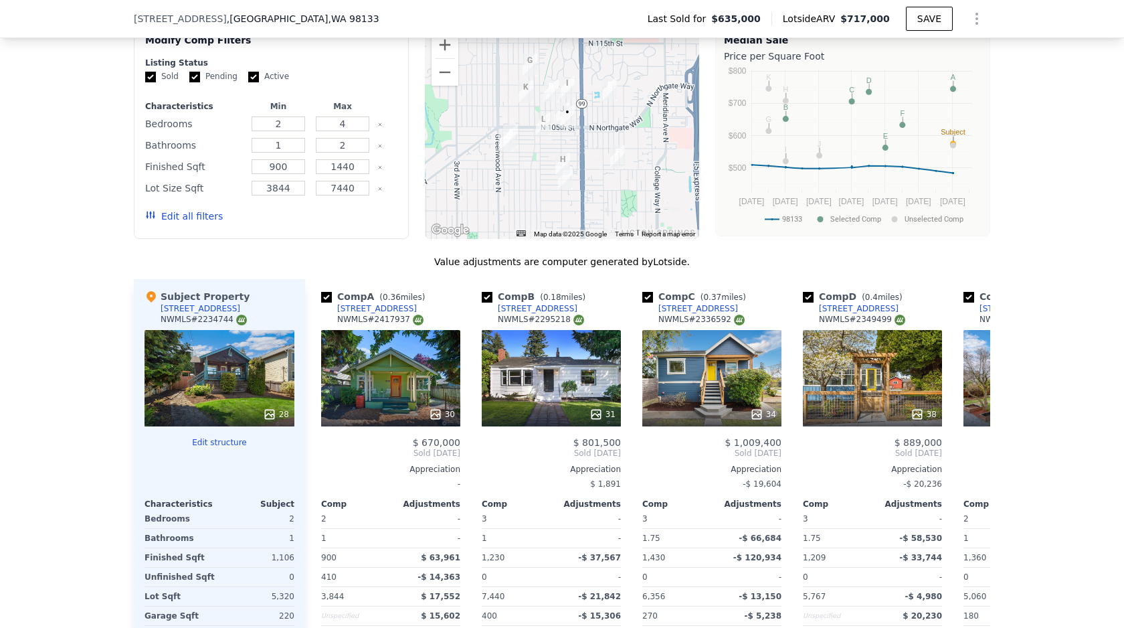
scroll to position [1393, 0]
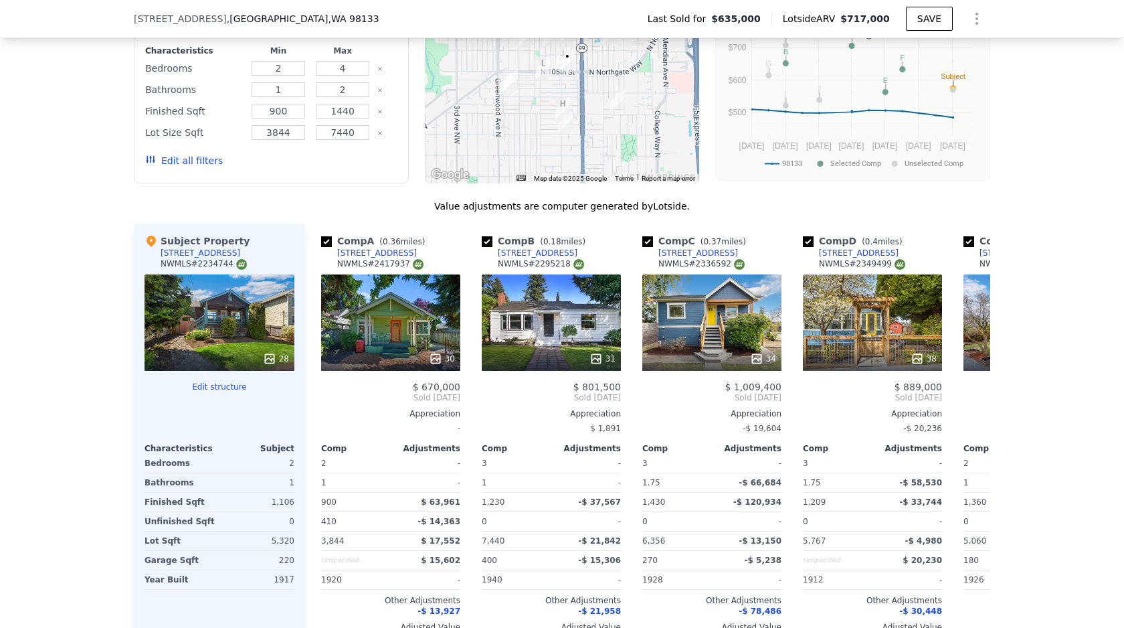
click at [237, 383] on button "Edit structure" at bounding box center [220, 386] width 150 height 11
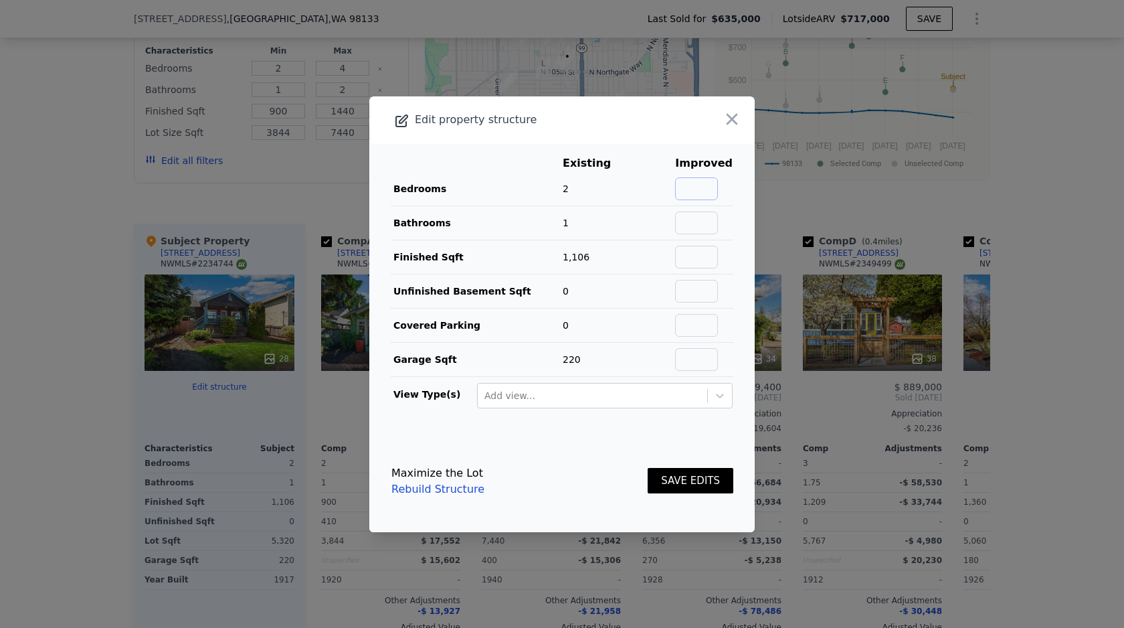
click at [683, 185] on input "text" at bounding box center [696, 188] width 43 height 23
type input "4"
click at [713, 221] on input "text" at bounding box center [696, 222] width 43 height 23
type input "3"
click at [718, 248] on input "text" at bounding box center [696, 257] width 43 height 23
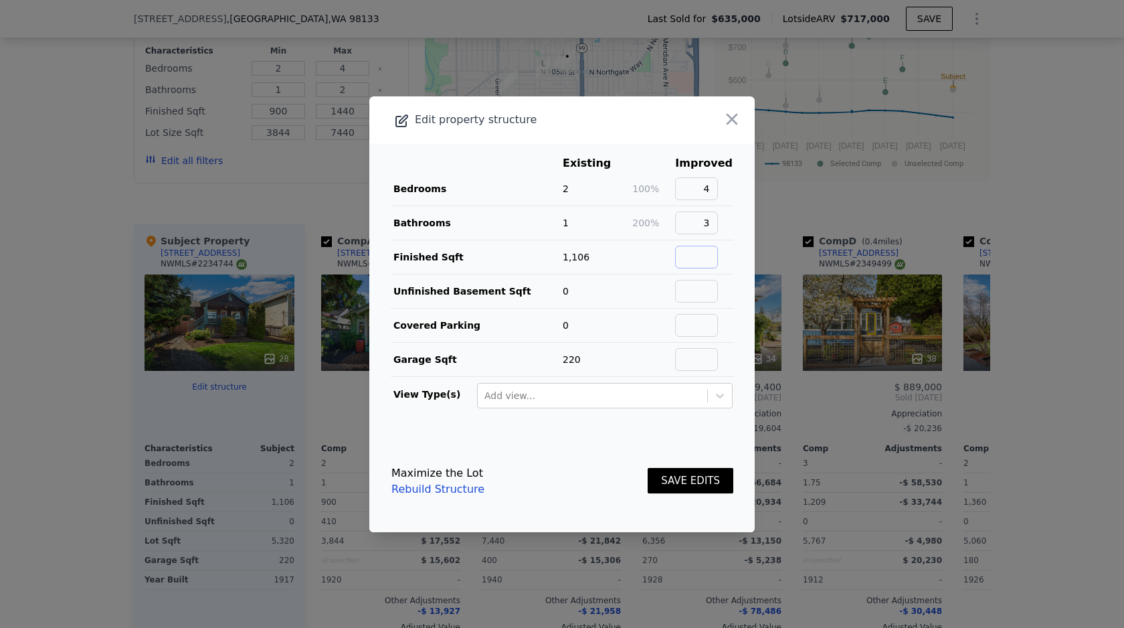
click at [708, 254] on input "text" at bounding box center [696, 257] width 43 height 23
type input "1850"
click at [699, 367] on input "text" at bounding box center [696, 359] width 43 height 23
type input "0"
click at [712, 486] on button "SAVE EDITS" at bounding box center [691, 481] width 86 height 26
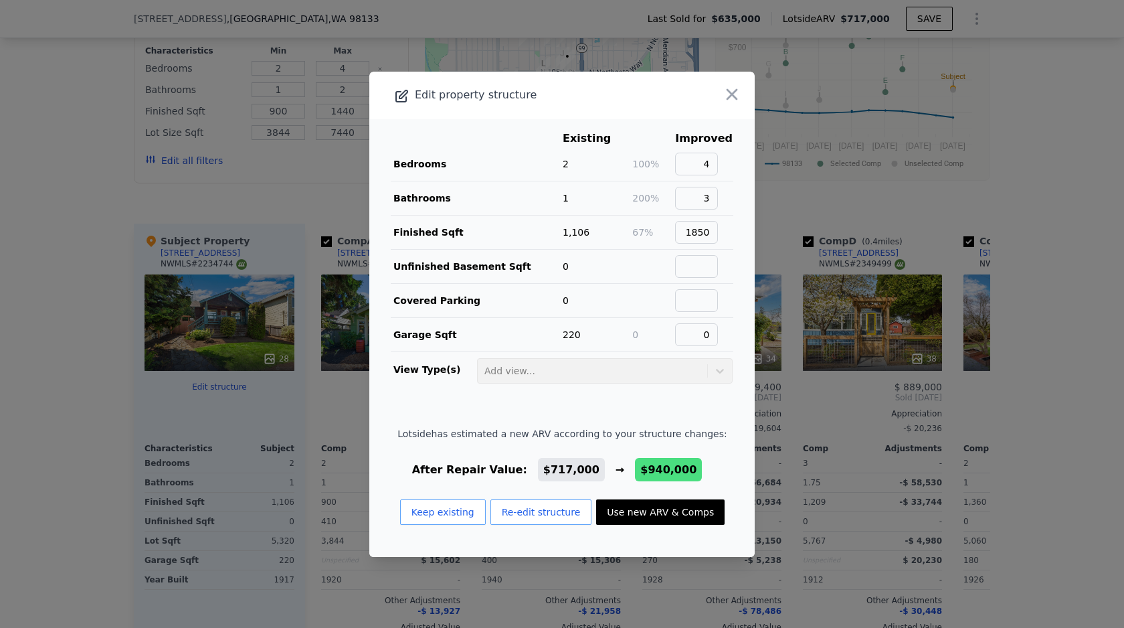
click at [676, 506] on button "Use new ARV & Comps" at bounding box center [660, 511] width 128 height 25
type input "2.5"
type input "1350"
type input "2510"
type input "3777"
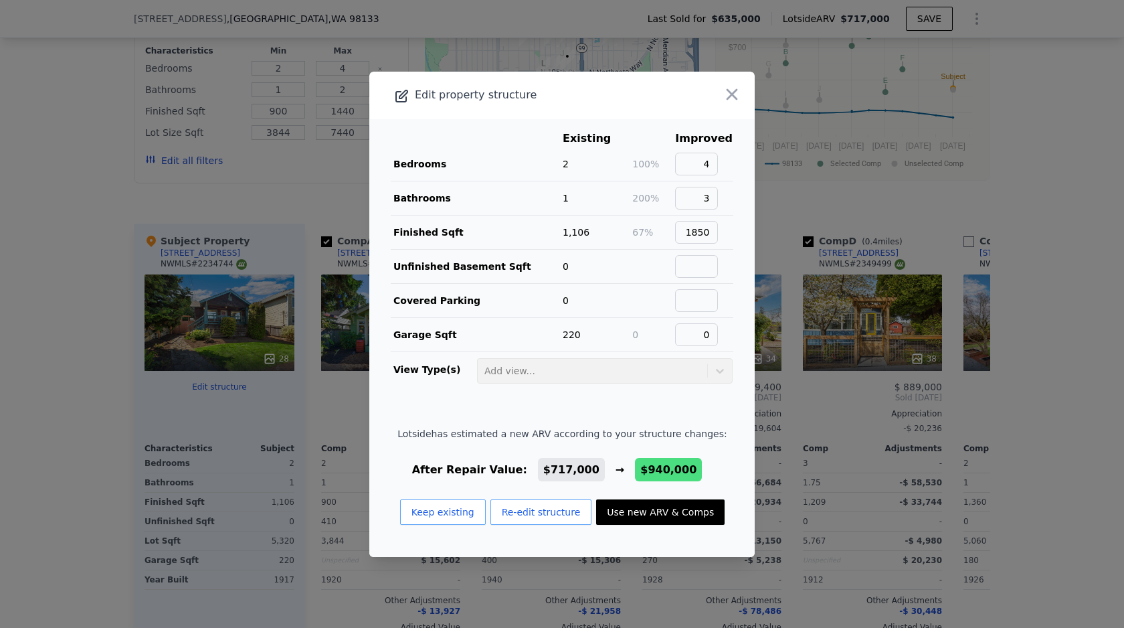
type input "7627"
type input "$ 940,000"
type input "$ 191,305"
checkbox input "false"
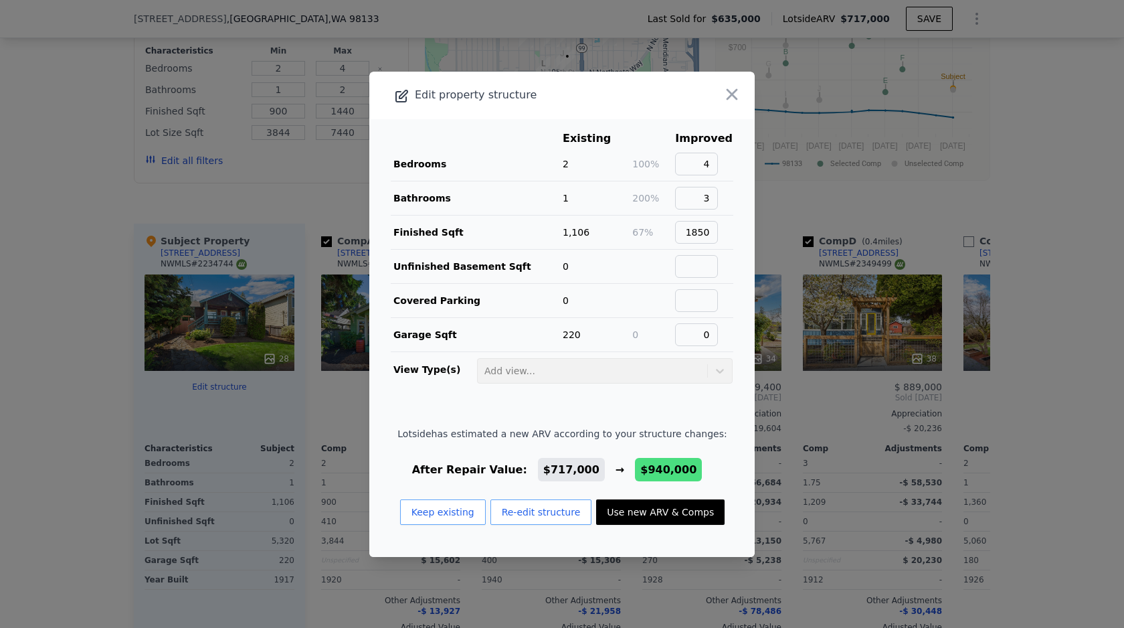
checkbox input "true"
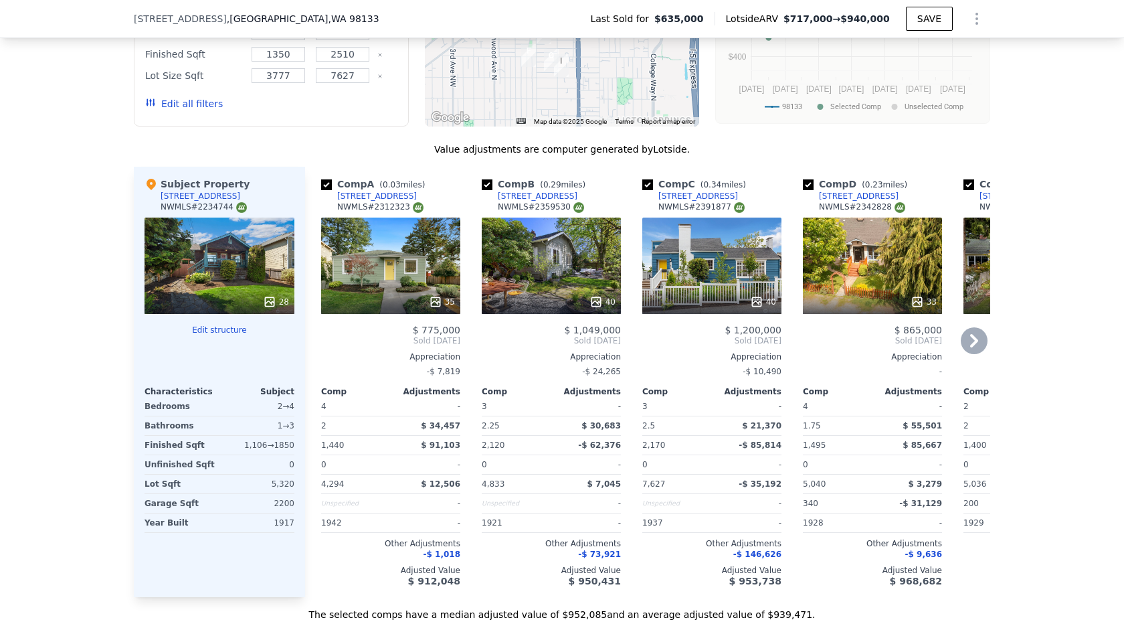
scroll to position [1454, 0]
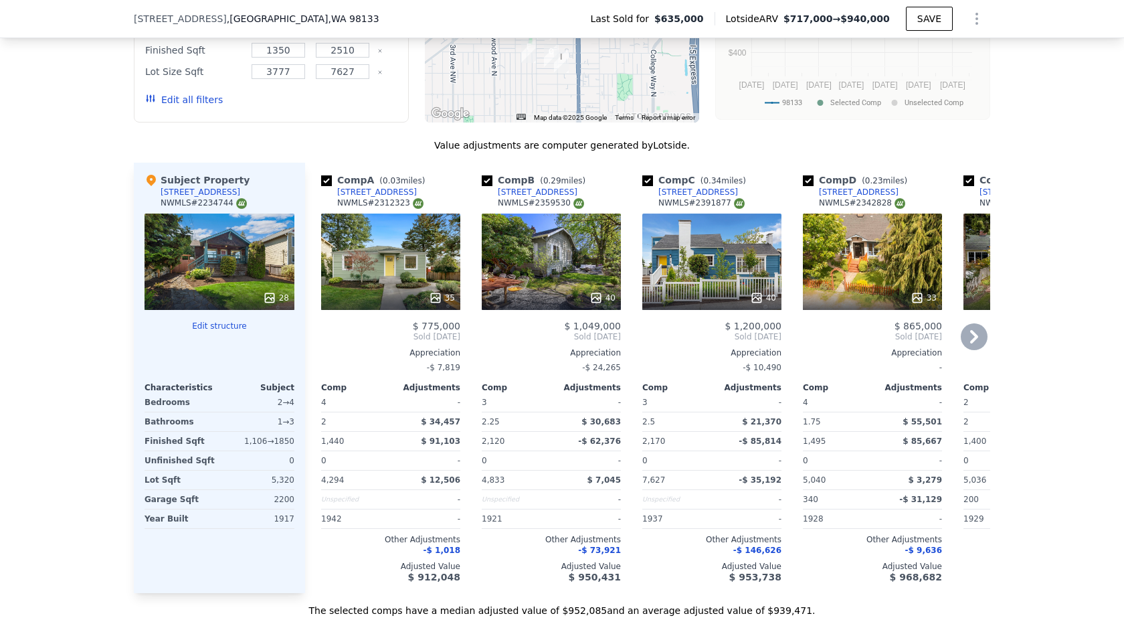
click at [563, 273] on div "40" at bounding box center [551, 261] width 139 height 96
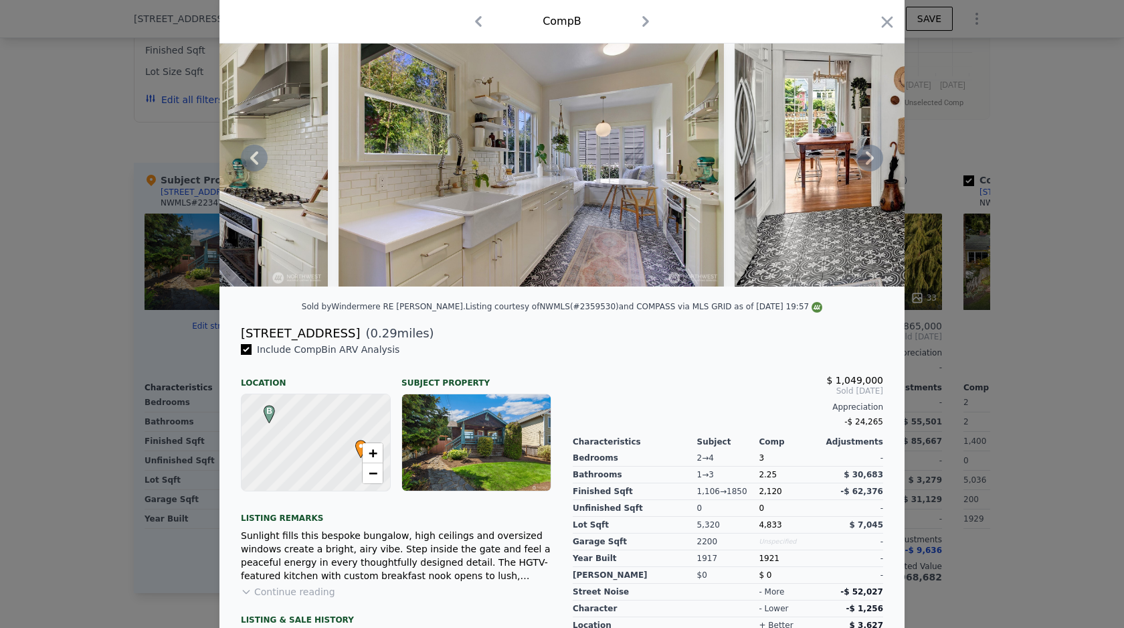
scroll to position [73, 0]
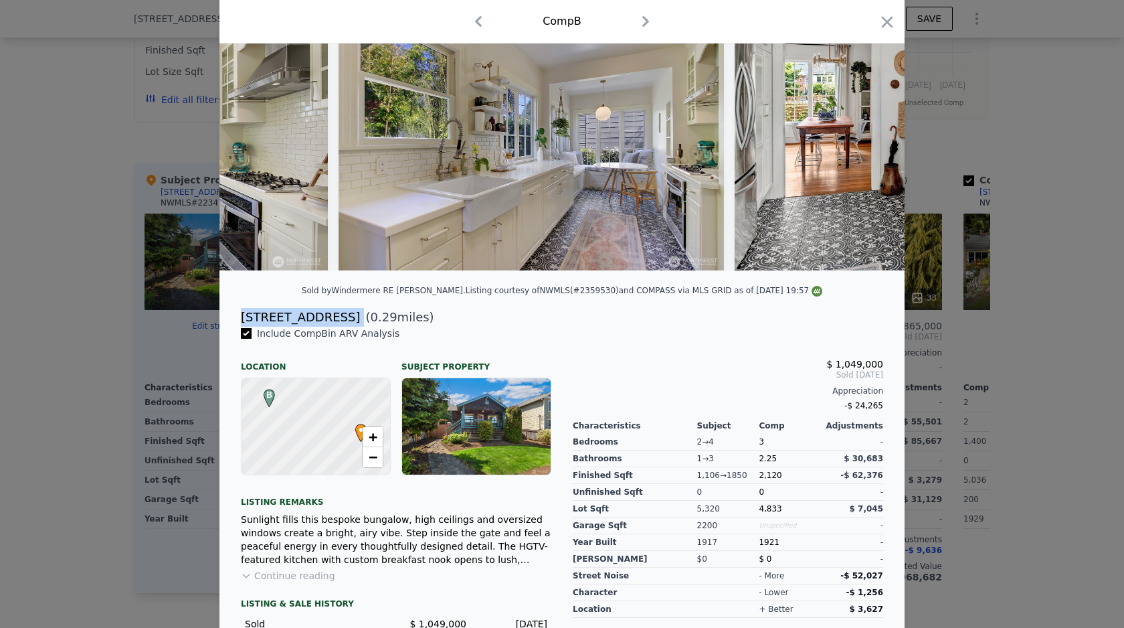
drag, startPoint x: 356, startPoint y: 318, endPoint x: 242, endPoint y: 317, distance: 114.4
click at [242, 317] on div "[STREET_ADDRESS] ( 0.29 miles)" at bounding box center [562, 317] width 664 height 19
copy div "[STREET_ADDRESS]"
click at [726, 365] on div "$ 1,049,000" at bounding box center [728, 364] width 310 height 11
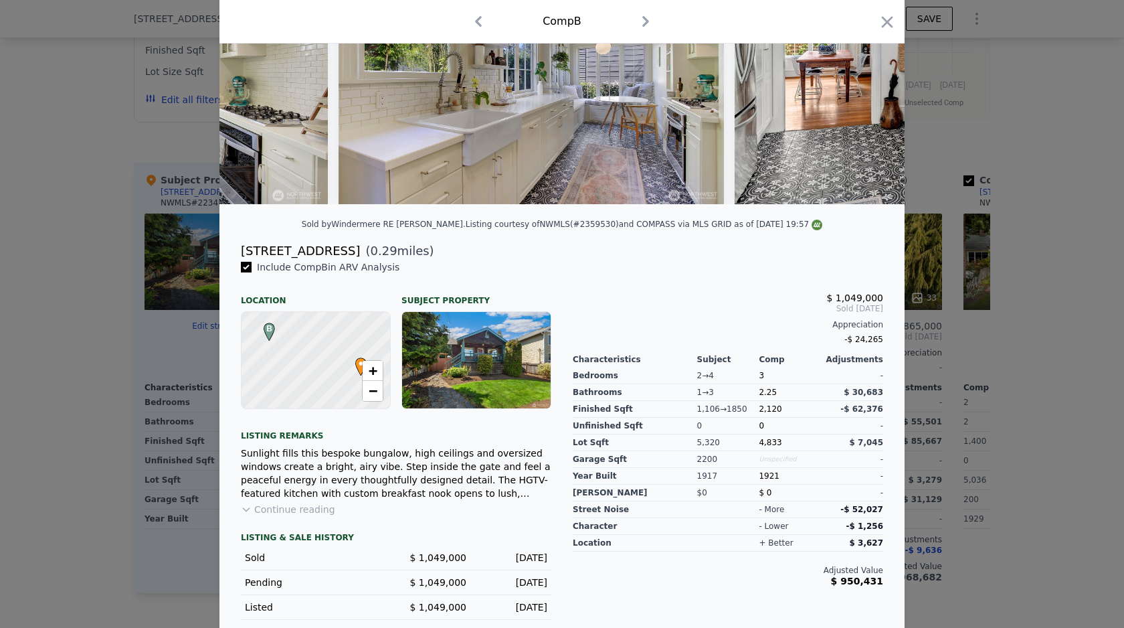
scroll to position [142, 0]
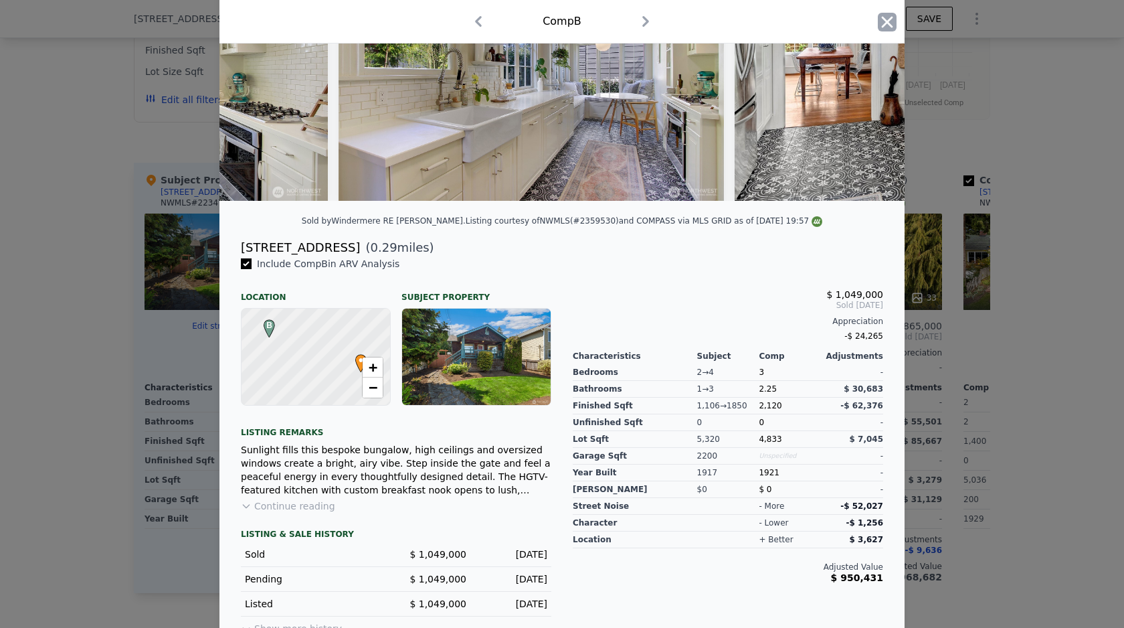
click at [890, 29] on icon "button" at bounding box center [887, 22] width 19 height 19
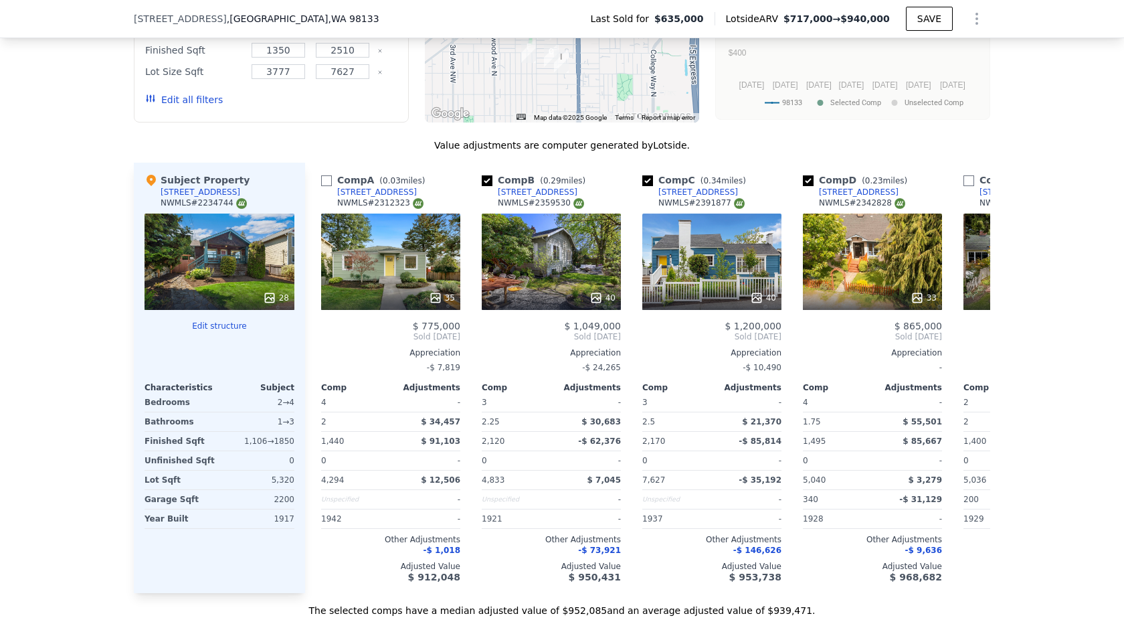
type input "2"
type input "900"
type input "1440"
type input "3844"
type input "7440"
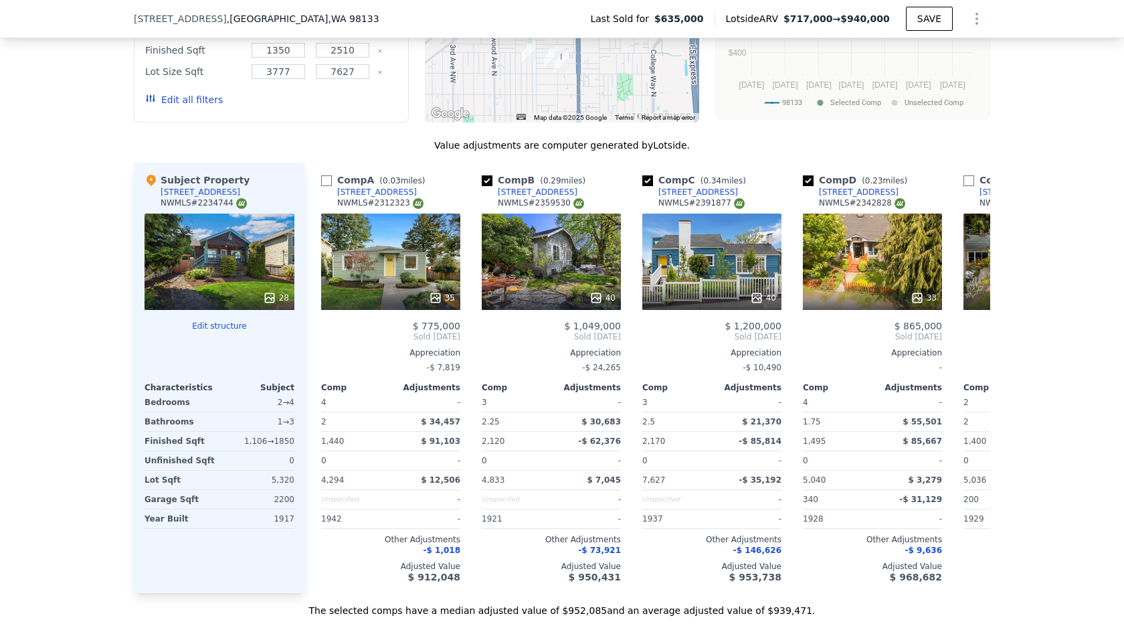
type input "$ 717,000"
type input "-$ 15,388"
checkbox input "false"
checkbox input "true"
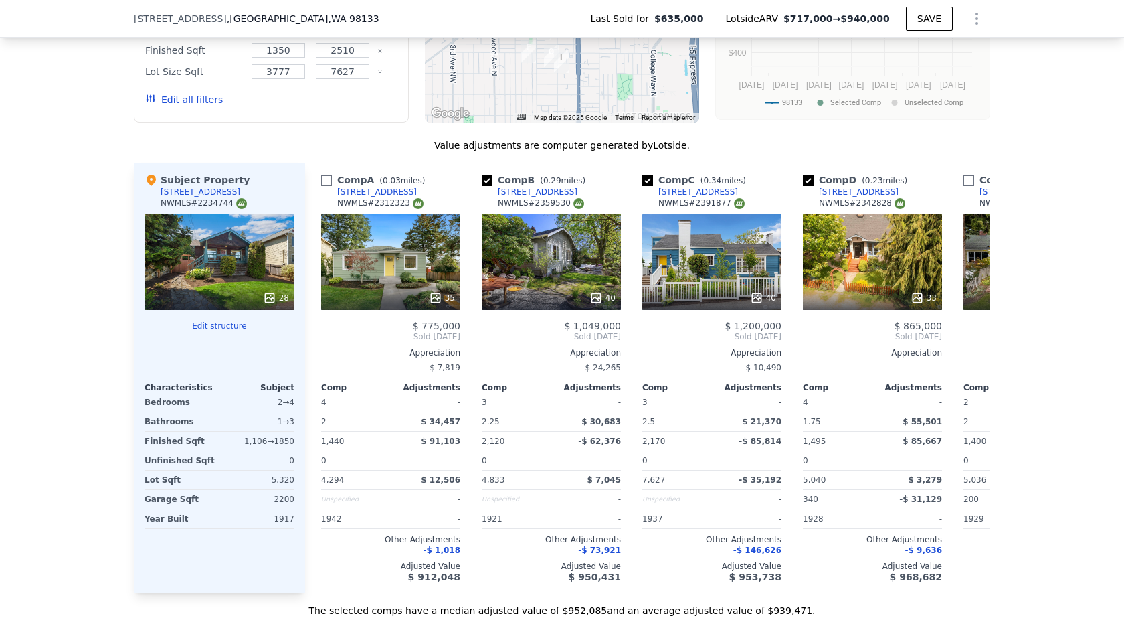
checkbox input "true"
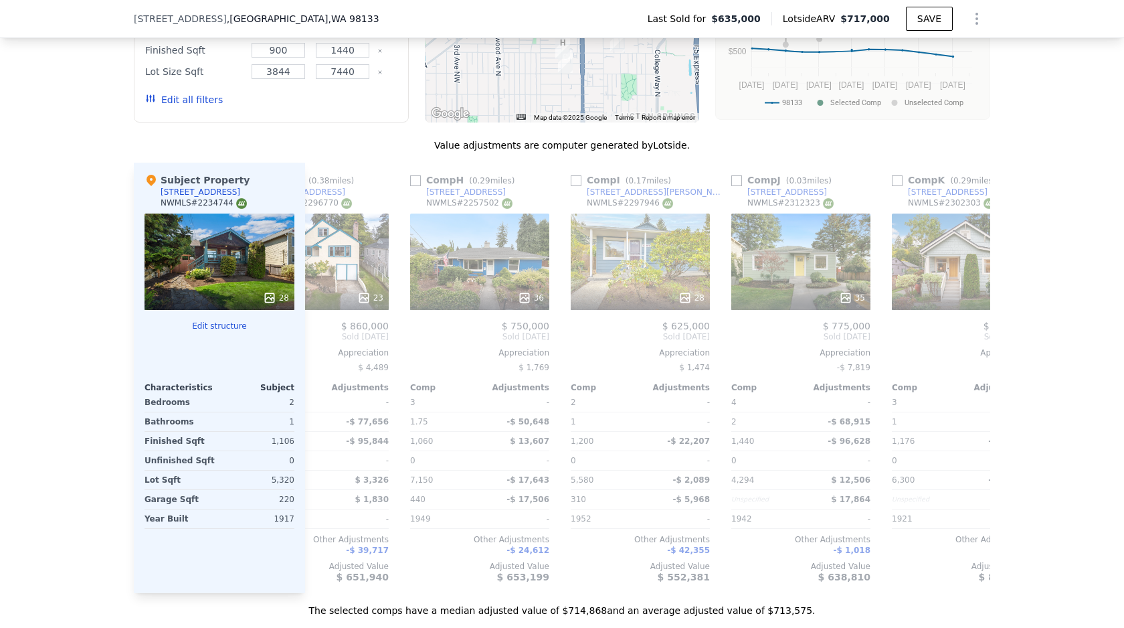
scroll to position [0, 1037]
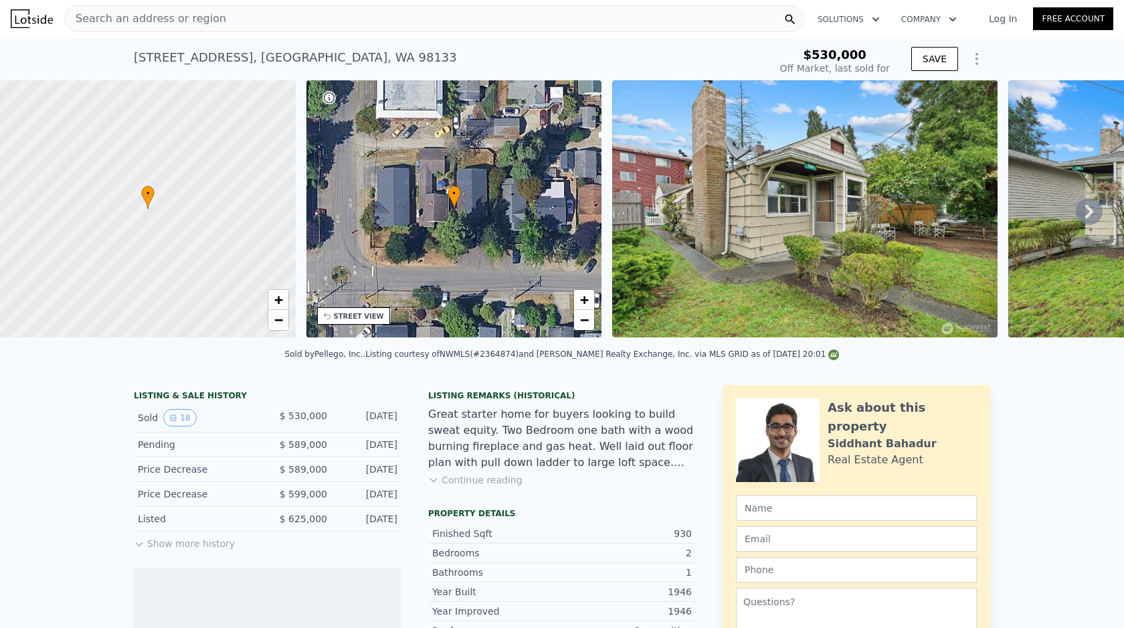
scroll to position [103, 0]
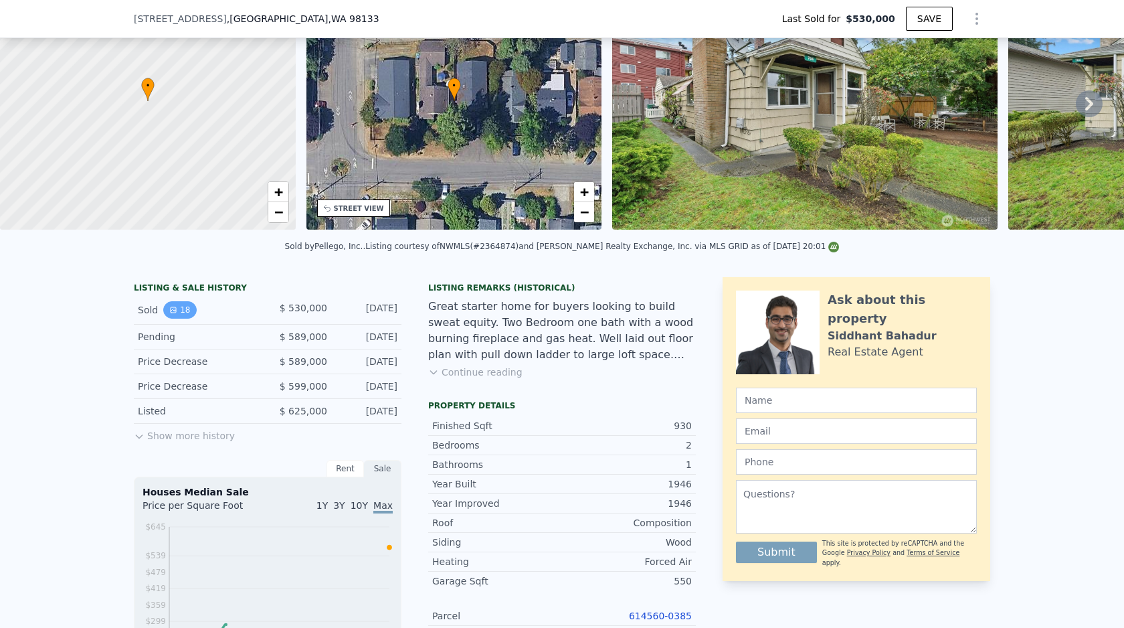
click at [179, 310] on button "18" at bounding box center [179, 309] width 33 height 17
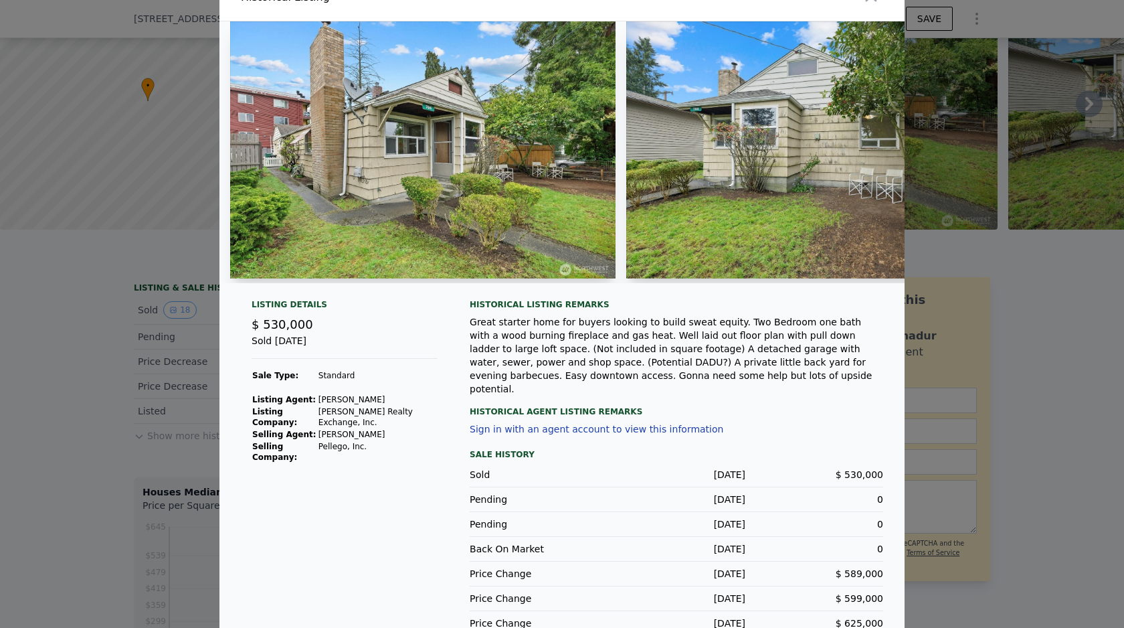
scroll to position [28, 0]
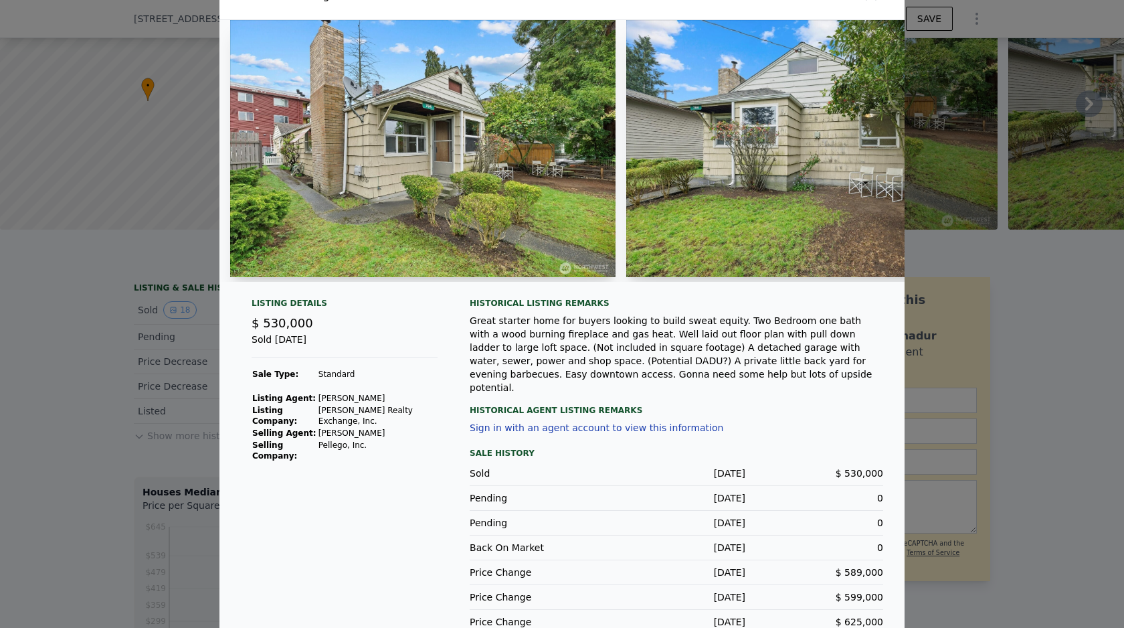
click at [380, 427] on td "Siddhant Bahadur" at bounding box center [378, 433] width 120 height 12
click at [380, 439] on td "Pellego, Inc." at bounding box center [378, 450] width 120 height 23
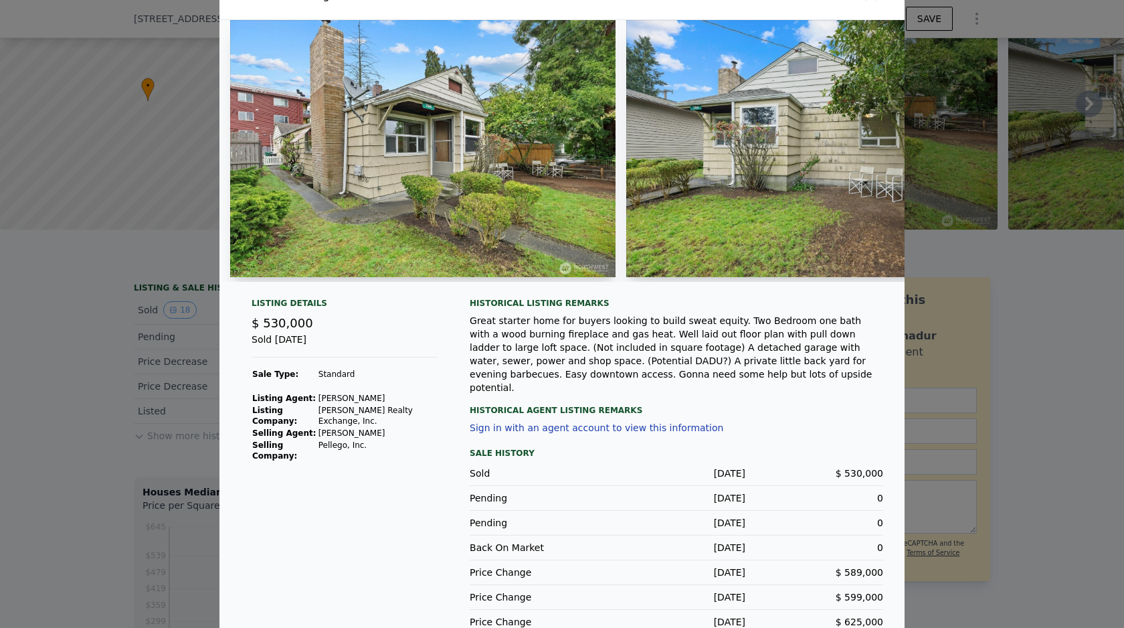
click at [380, 439] on td "Pellego, Inc." at bounding box center [378, 450] width 120 height 23
click at [405, 462] on td at bounding box center [378, 468] width 120 height 12
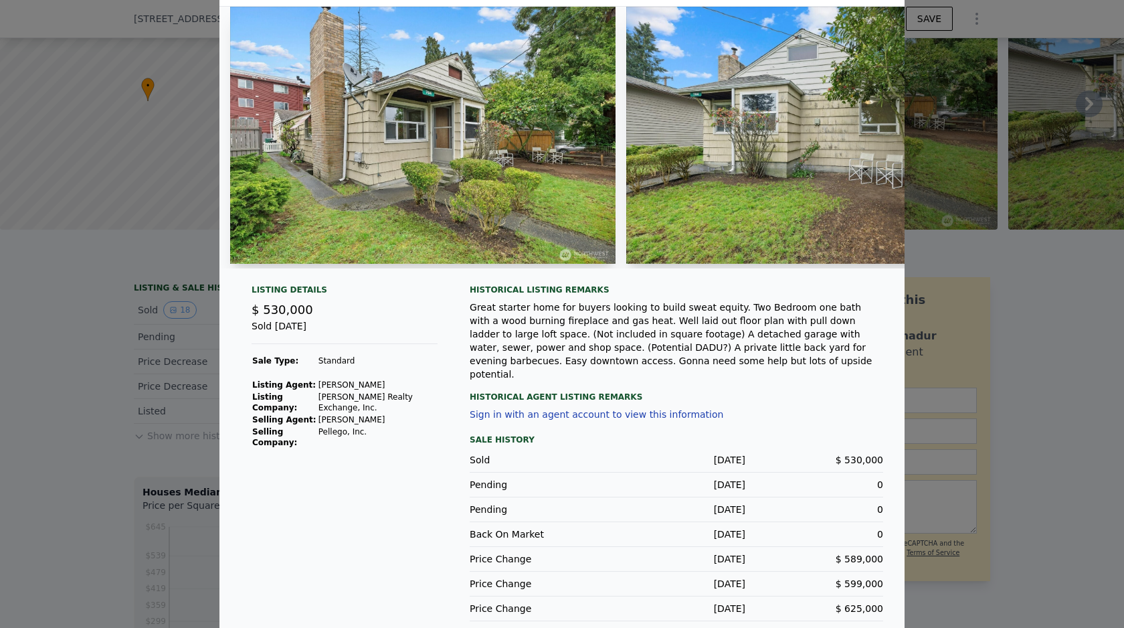
click at [157, 353] on div at bounding box center [562, 314] width 1124 height 628
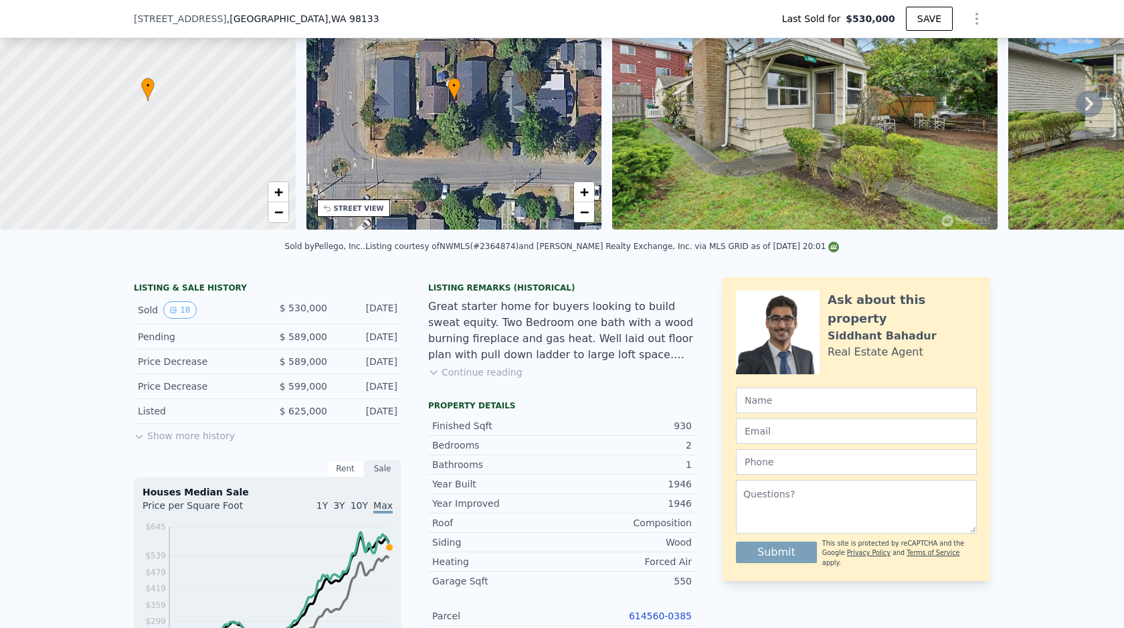
click at [826, 341] on div "Ask about this property Siddhant Bahadur Real Estate Agent" at bounding box center [856, 332] width 241 height 84
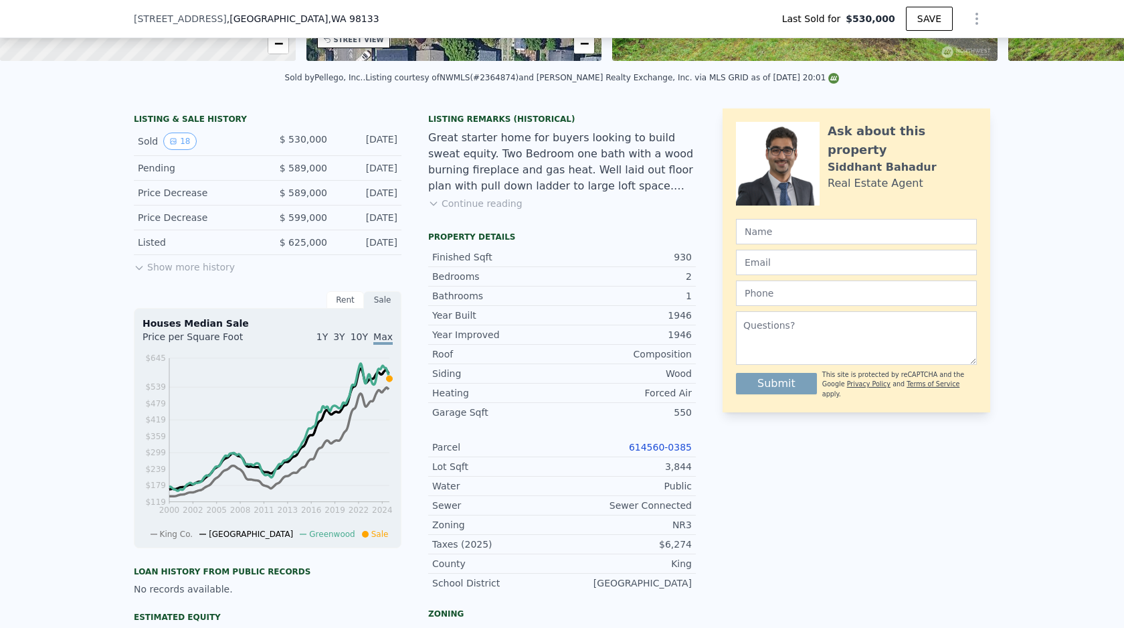
scroll to position [478, 0]
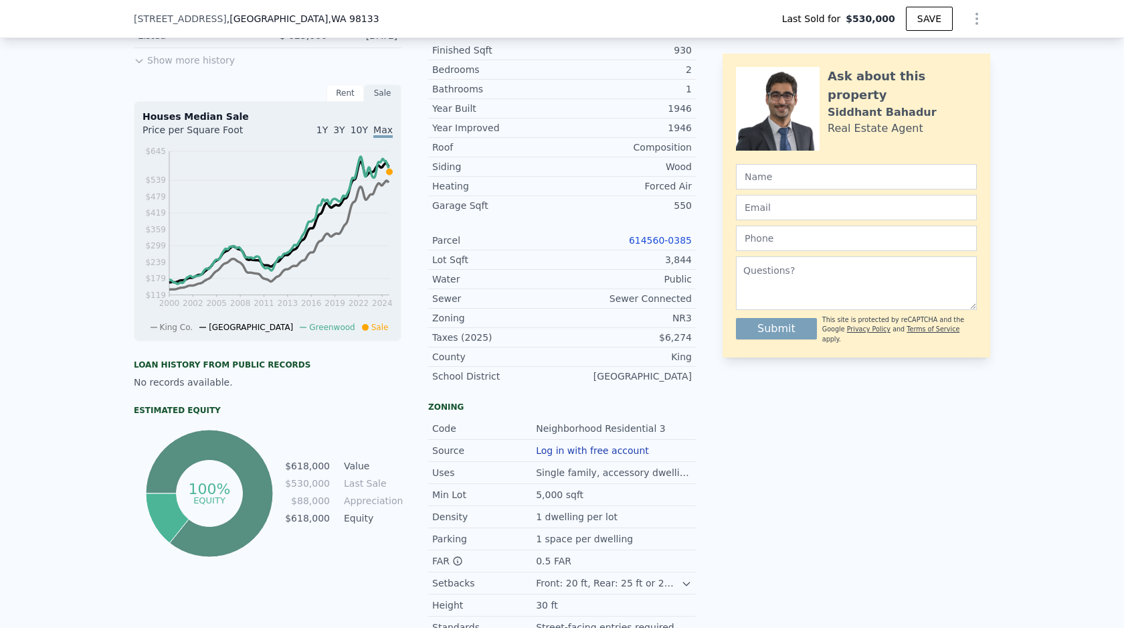
click at [683, 235] on link "614560-0385" at bounding box center [660, 240] width 63 height 11
click at [636, 262] on div "3,844" at bounding box center [627, 259] width 130 height 13
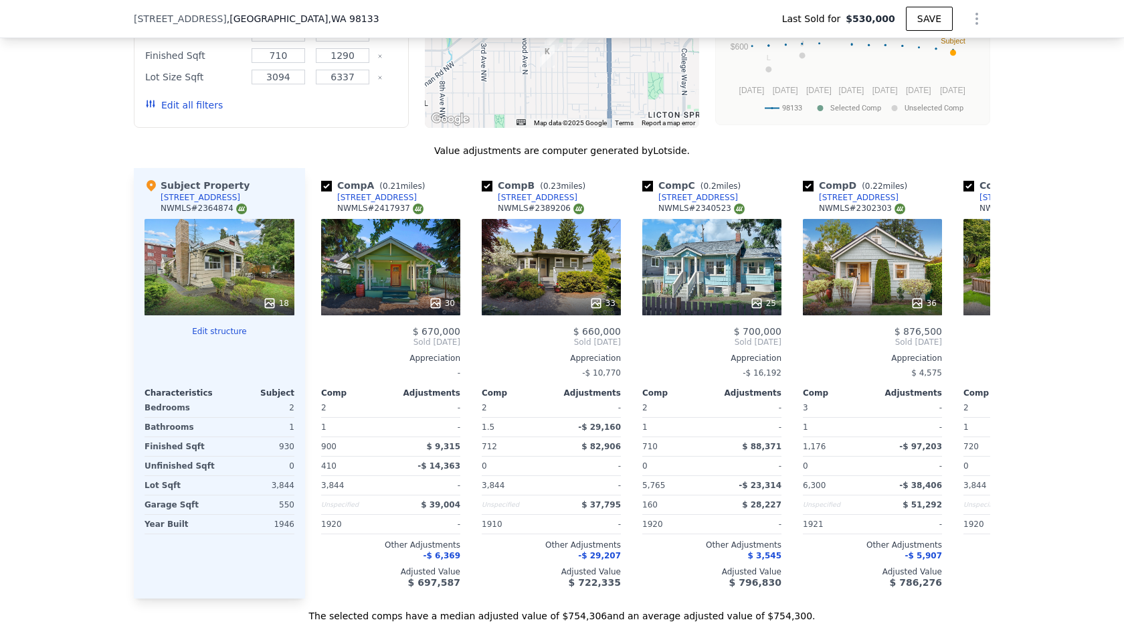
scroll to position [1434, 0]
